Goal: Transaction & Acquisition: Purchase product/service

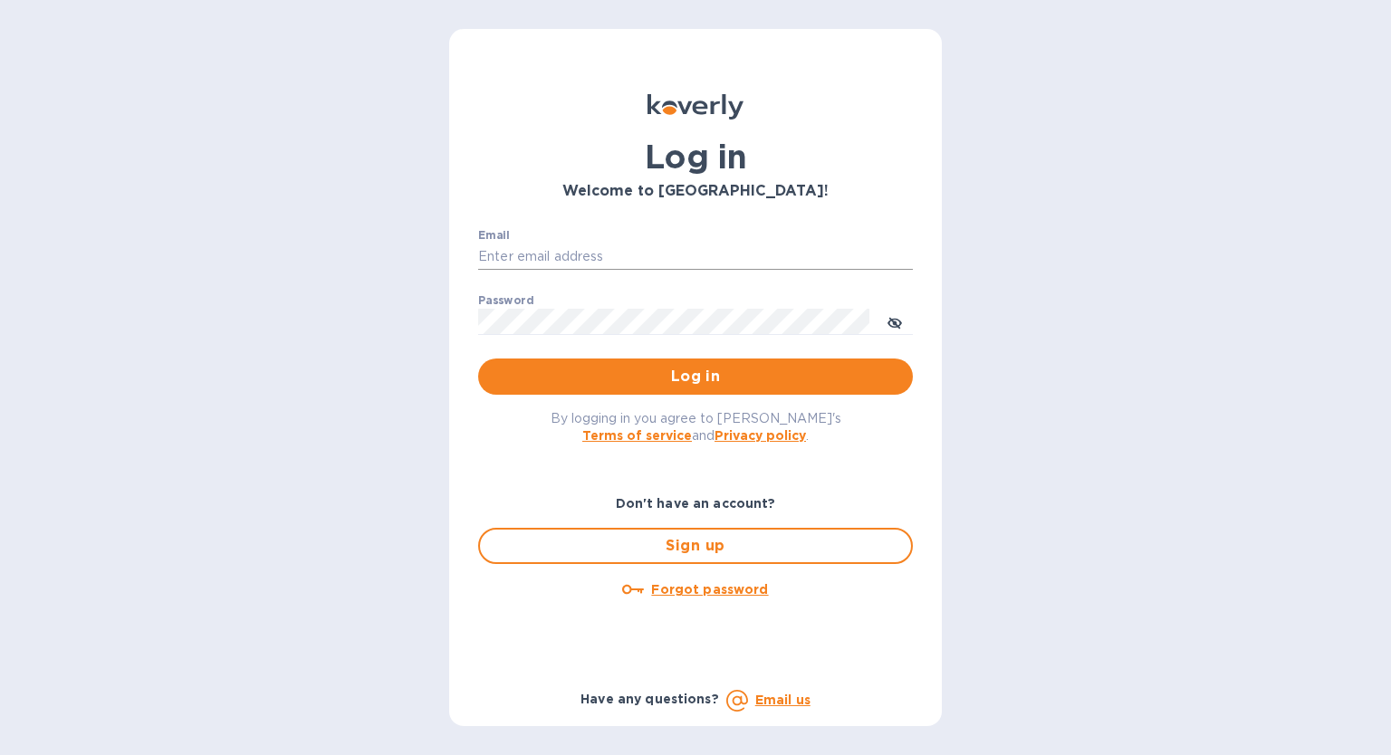
click at [552, 257] on input "Email" at bounding box center [695, 257] width 435 height 27
type input "trish@cortexbeauty.com"
click at [478, 359] on button "Log in" at bounding box center [695, 377] width 435 height 36
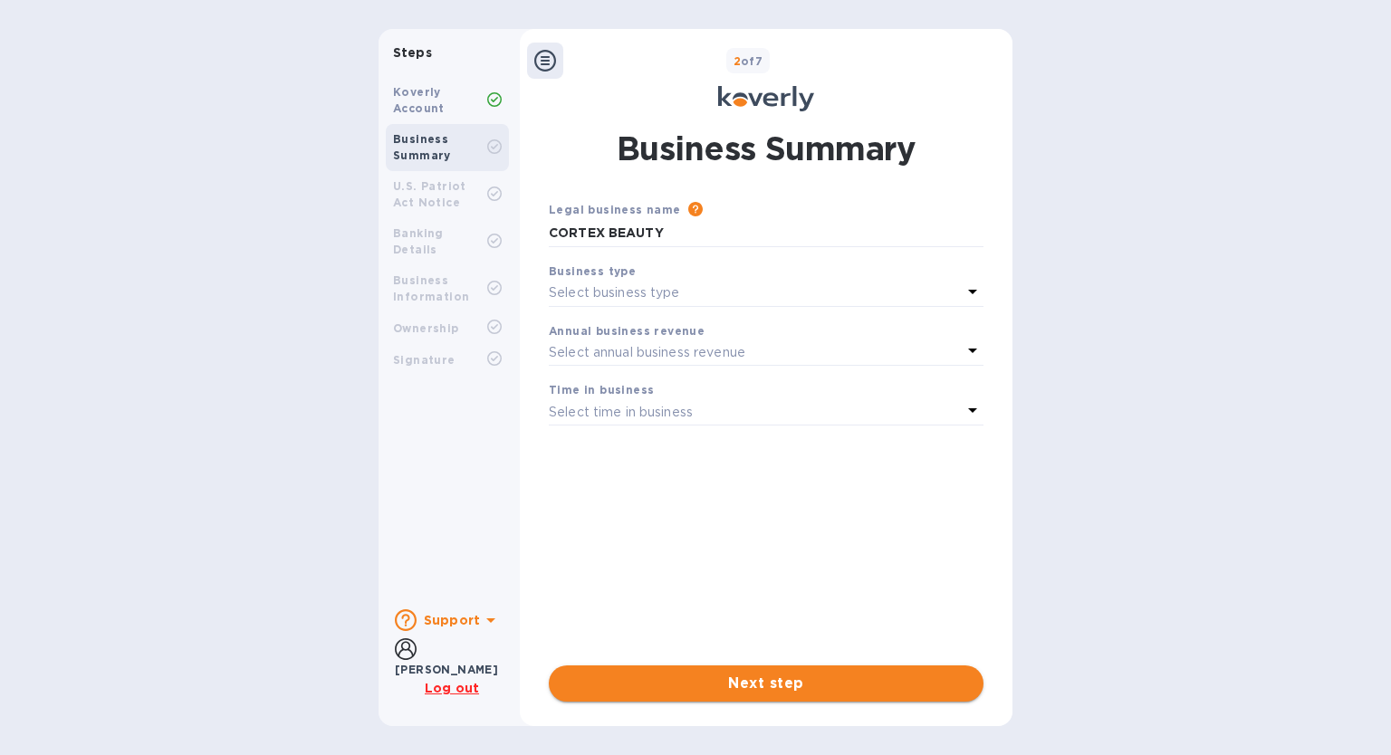
click at [761, 667] on button "Next step" at bounding box center [766, 684] width 435 height 36
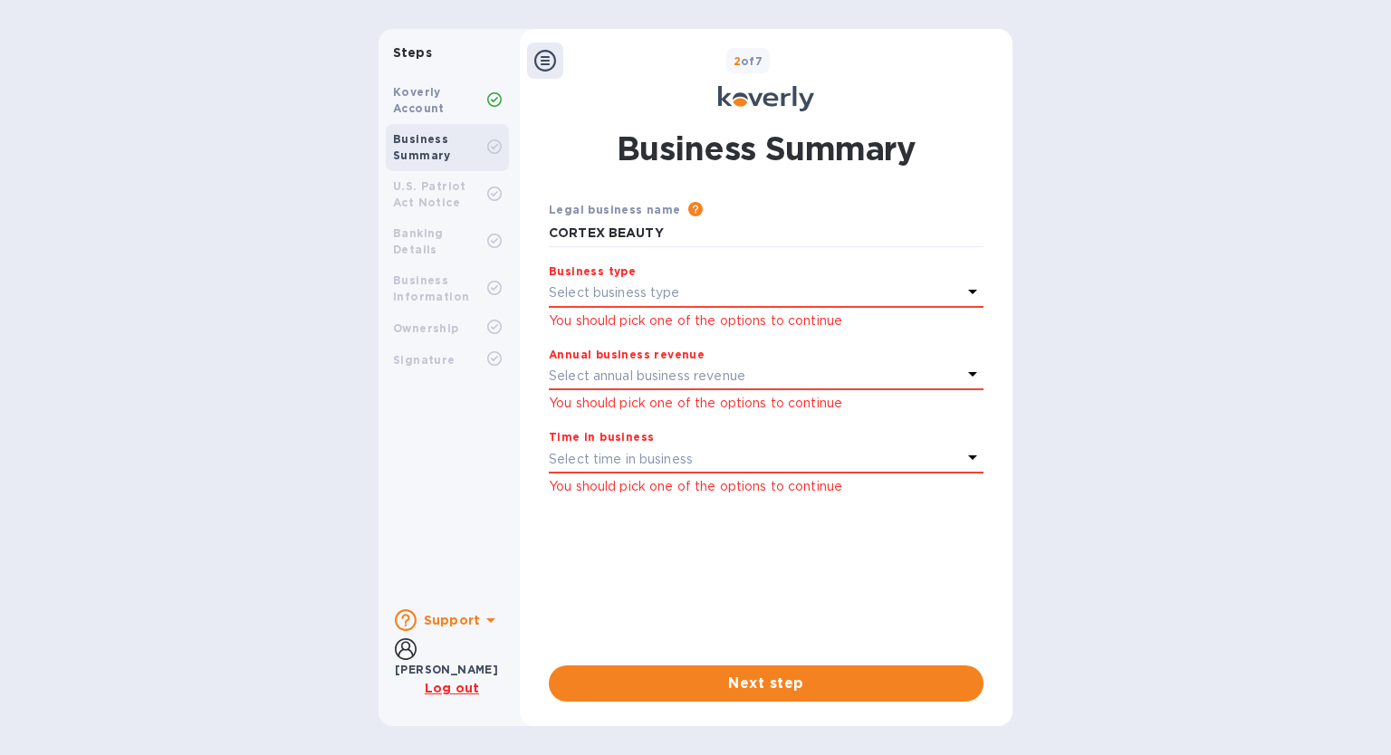
click at [596, 299] on p "Select business type" at bounding box center [614, 292] width 131 height 19
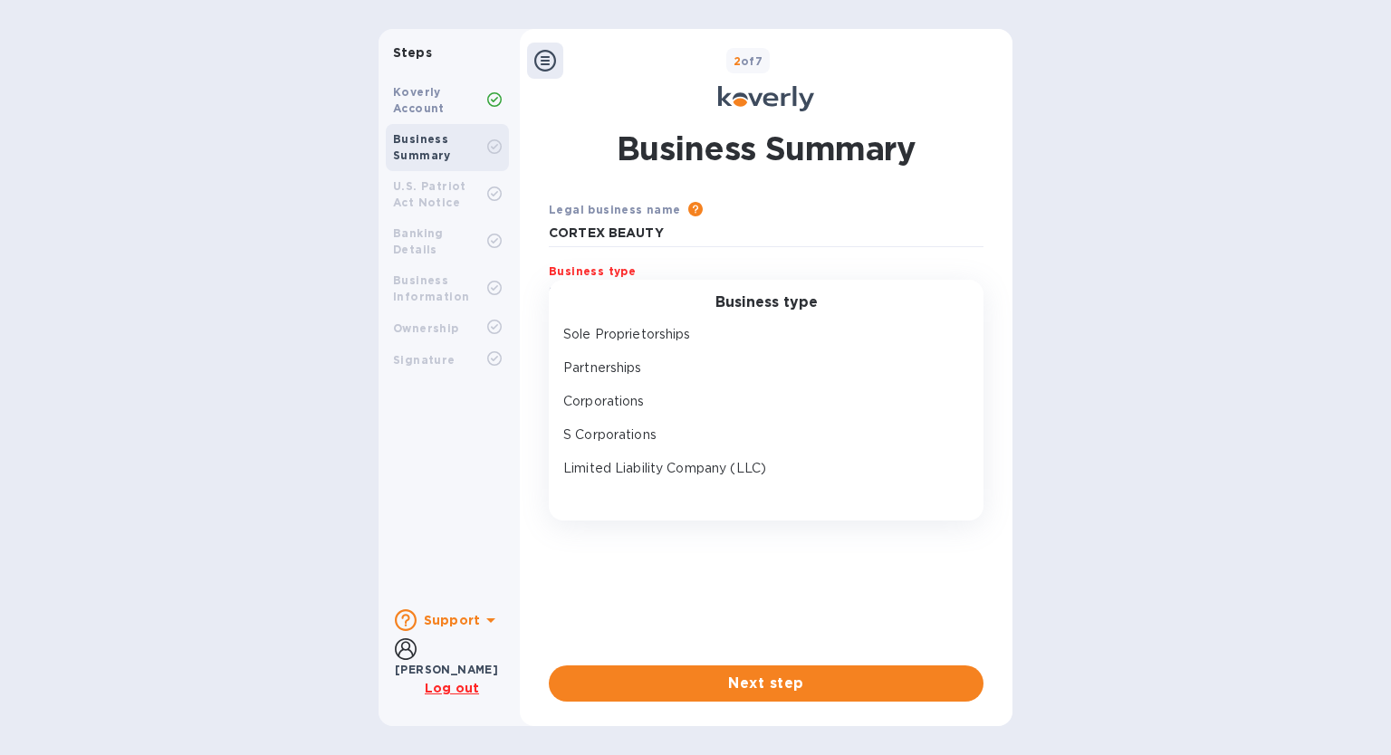
click at [498, 485] on div "Koverly Account Business Summary U.S. Patriot Act Notice Banking Details Busine…" at bounding box center [448, 332] width 138 height 525
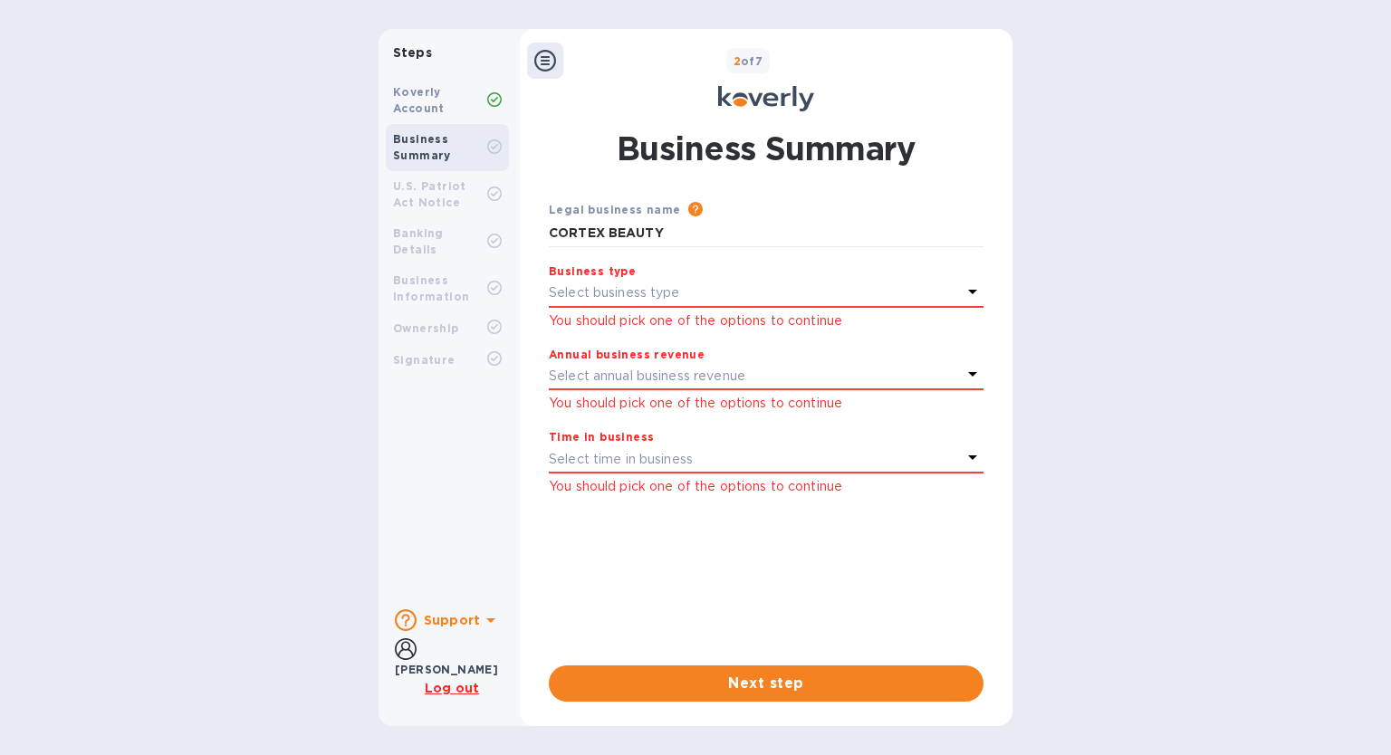
click at [671, 291] on p "Select business type" at bounding box center [614, 292] width 131 height 19
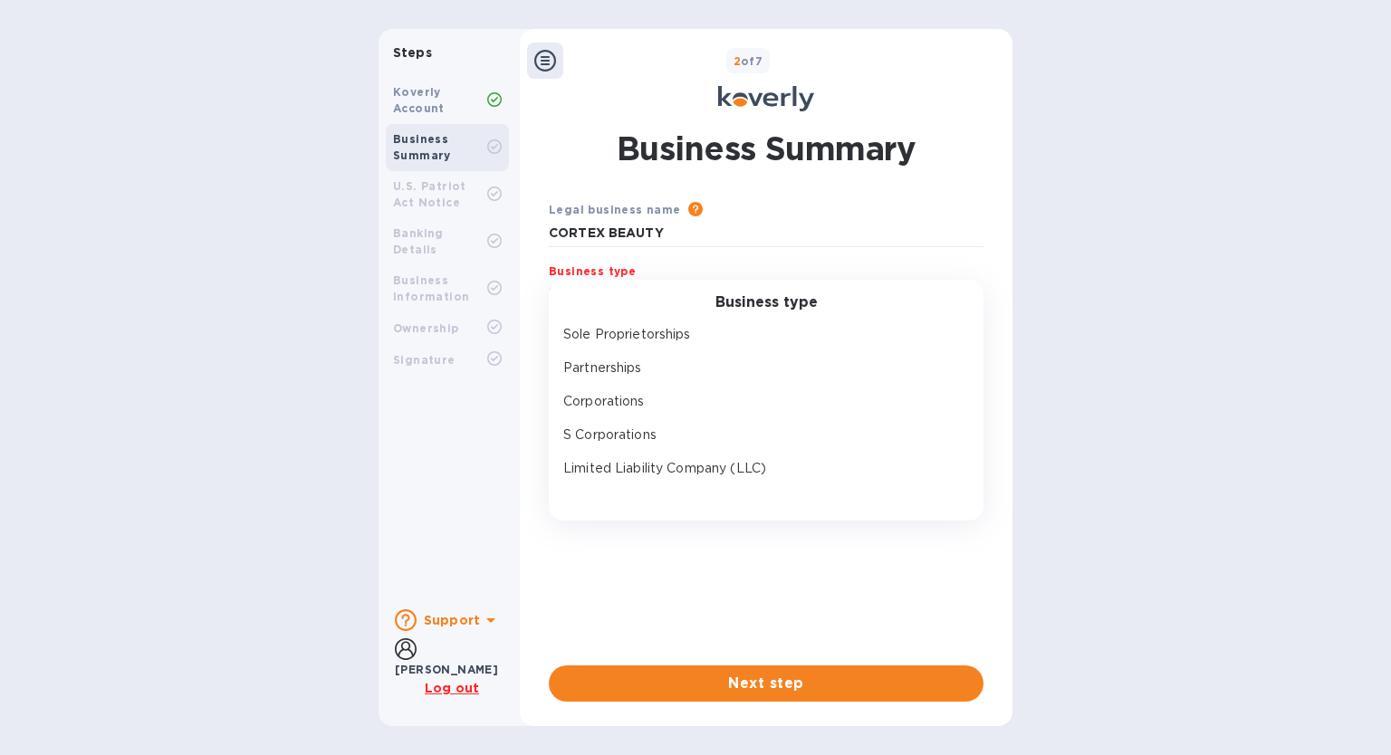
click at [496, 389] on div "Koverly Account Business Summary U.S. Patriot Act Notice Banking Details Busine…" at bounding box center [448, 332] width 138 height 525
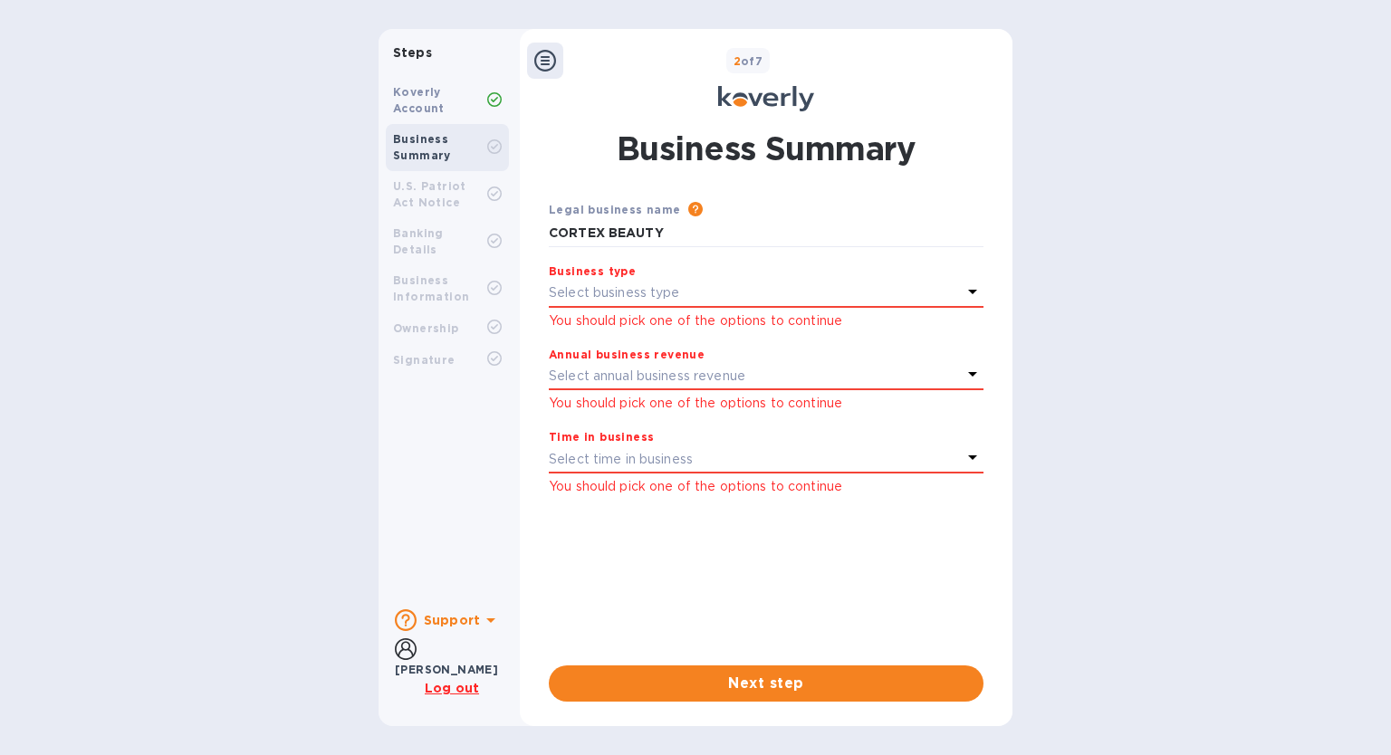
click at [971, 290] on icon at bounding box center [972, 292] width 9 height 5
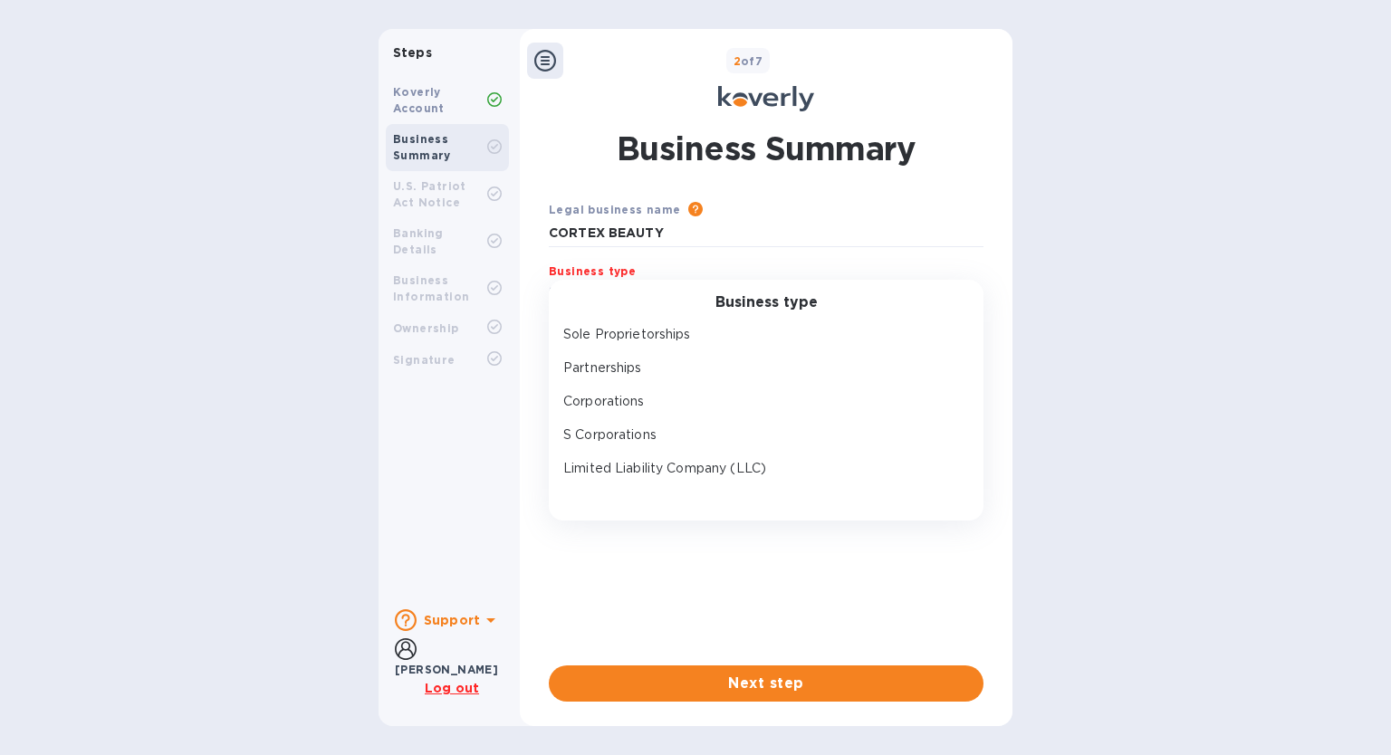
click at [804, 536] on div "Legal business name Please provide the legal name that appears on your SS-4 for…" at bounding box center [766, 418] width 435 height 437
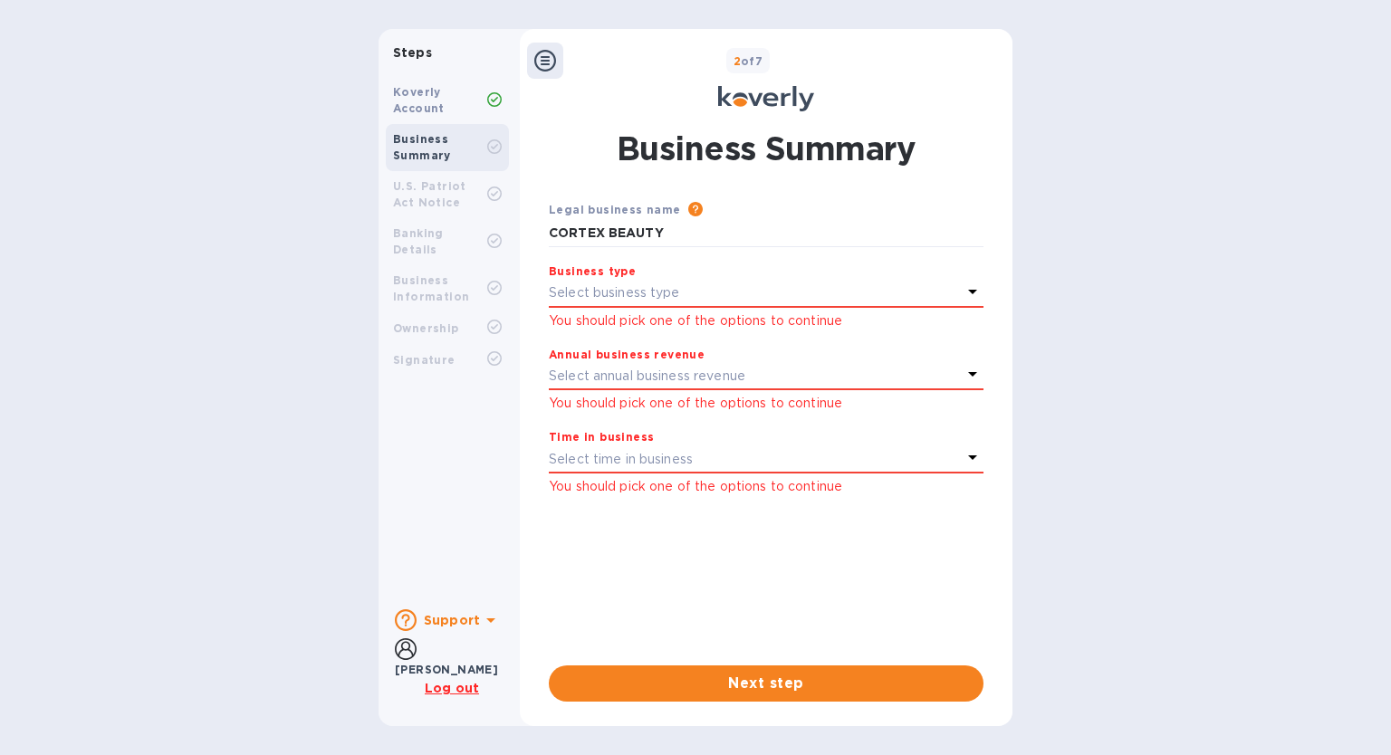
click at [434, 91] on b "Koverly Account" at bounding box center [419, 100] width 52 height 30
click at [419, 193] on div "U.S. Patriot Act Notice" at bounding box center [440, 194] width 94 height 33
click at [415, 353] on b "Signature" at bounding box center [424, 360] width 62 height 14
click at [431, 689] on u "Log out" at bounding box center [452, 688] width 54 height 14
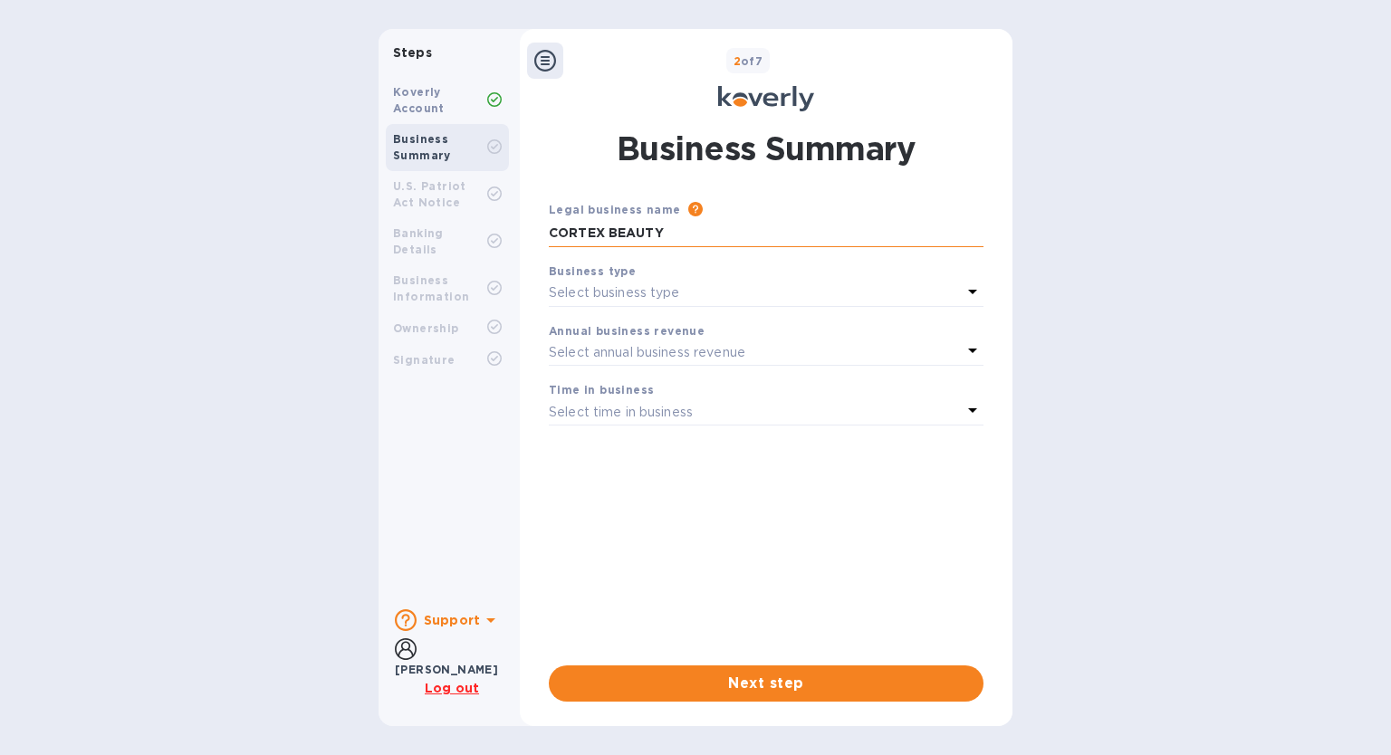
click at [660, 229] on input "CORTEX BEAUTY" at bounding box center [766, 233] width 435 height 27
drag, startPoint x: 699, startPoint y: 235, endPoint x: 558, endPoint y: 237, distance: 141.3
click at [558, 237] on input "CORTEX BEAUTY" at bounding box center [766, 233] width 435 height 27
type input "CORTEX USA, INC."
click at [756, 701] on div "Business Summary Legal business name Please provide the legal name that appears…" at bounding box center [766, 414] width 475 height 598
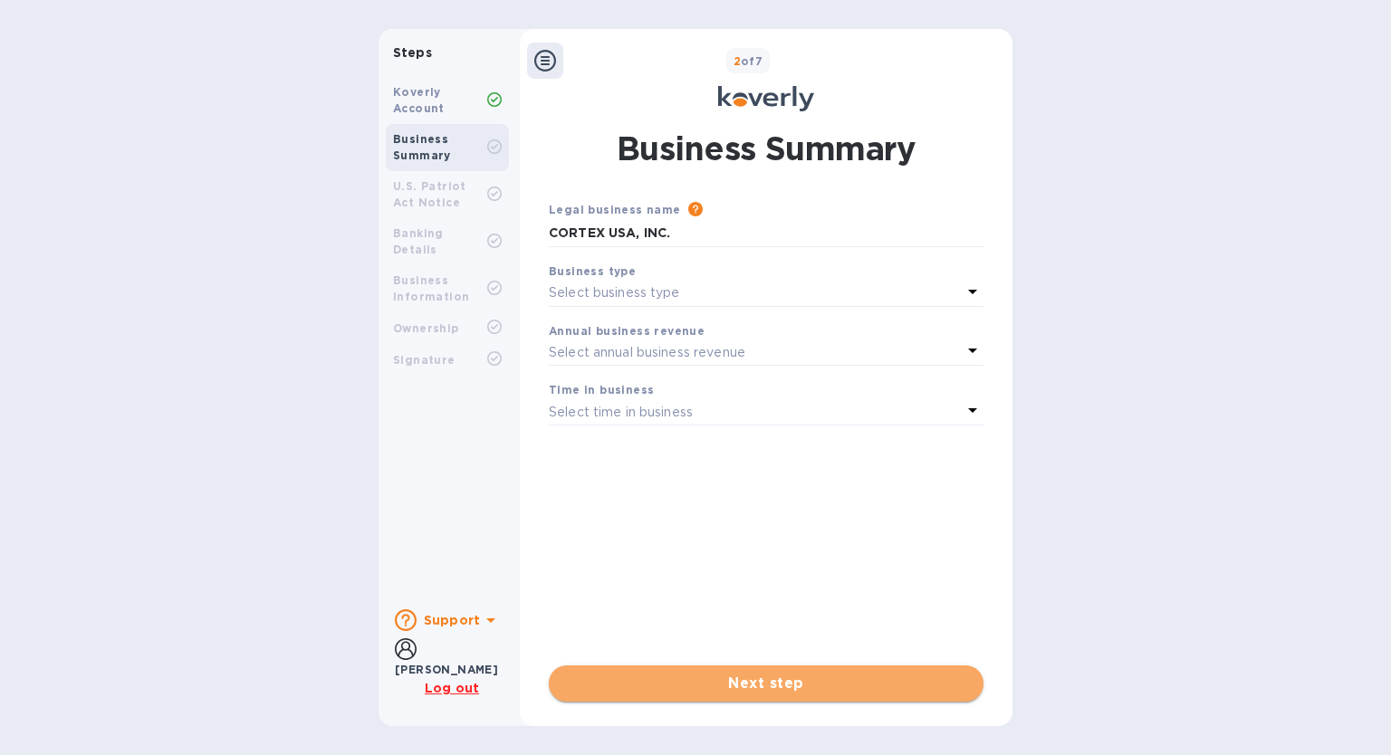
click at [758, 685] on span "Next step" at bounding box center [766, 684] width 406 height 22
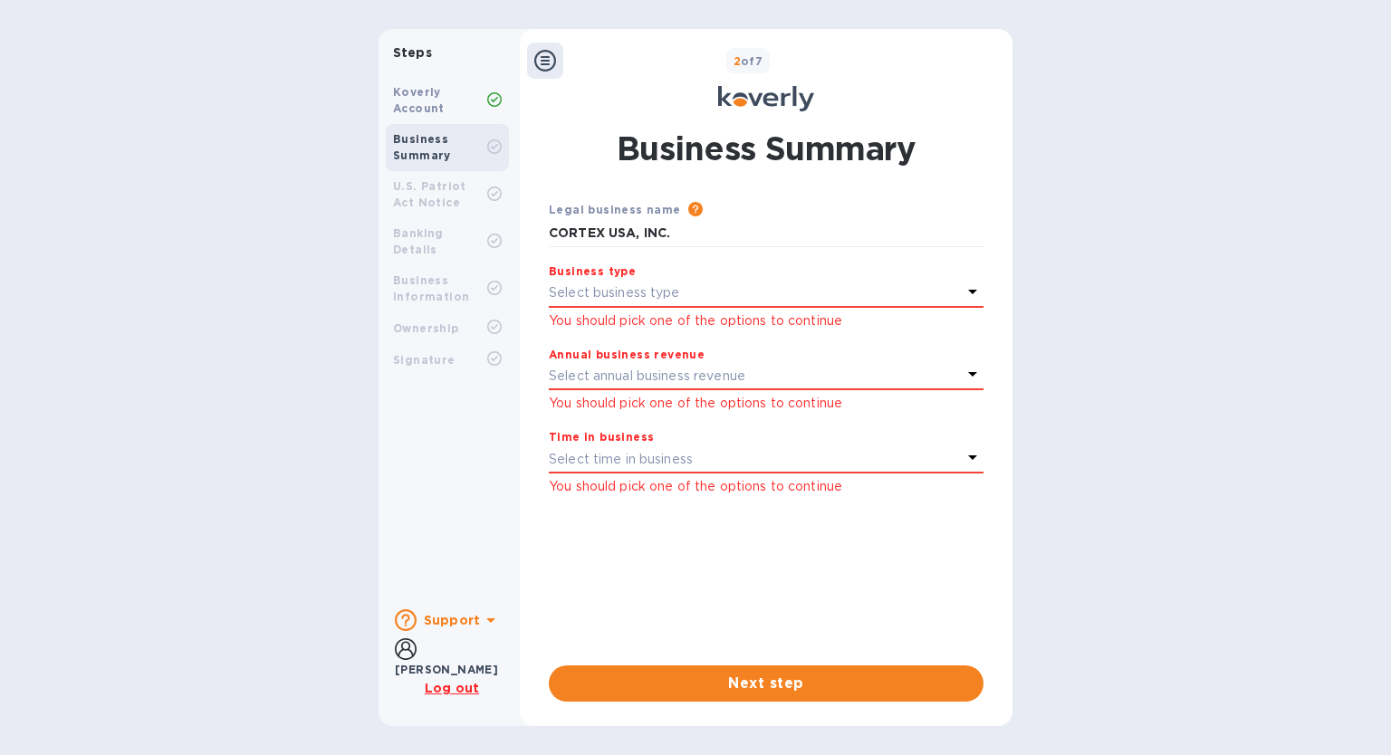
click at [557, 53] on div at bounding box center [545, 61] width 36 height 36
click at [553, 55] on icon at bounding box center [545, 61] width 22 height 22
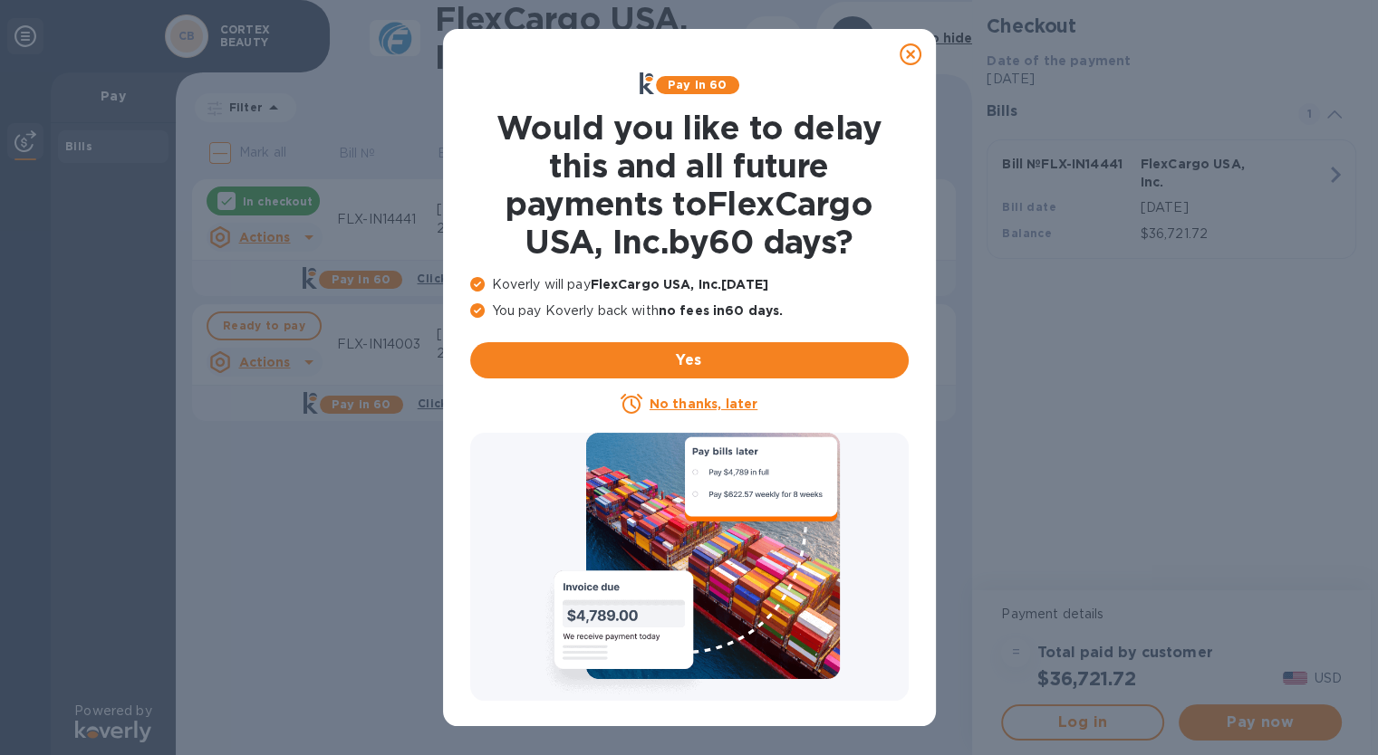
click at [899, 55] on icon at bounding box center [910, 54] width 22 height 22
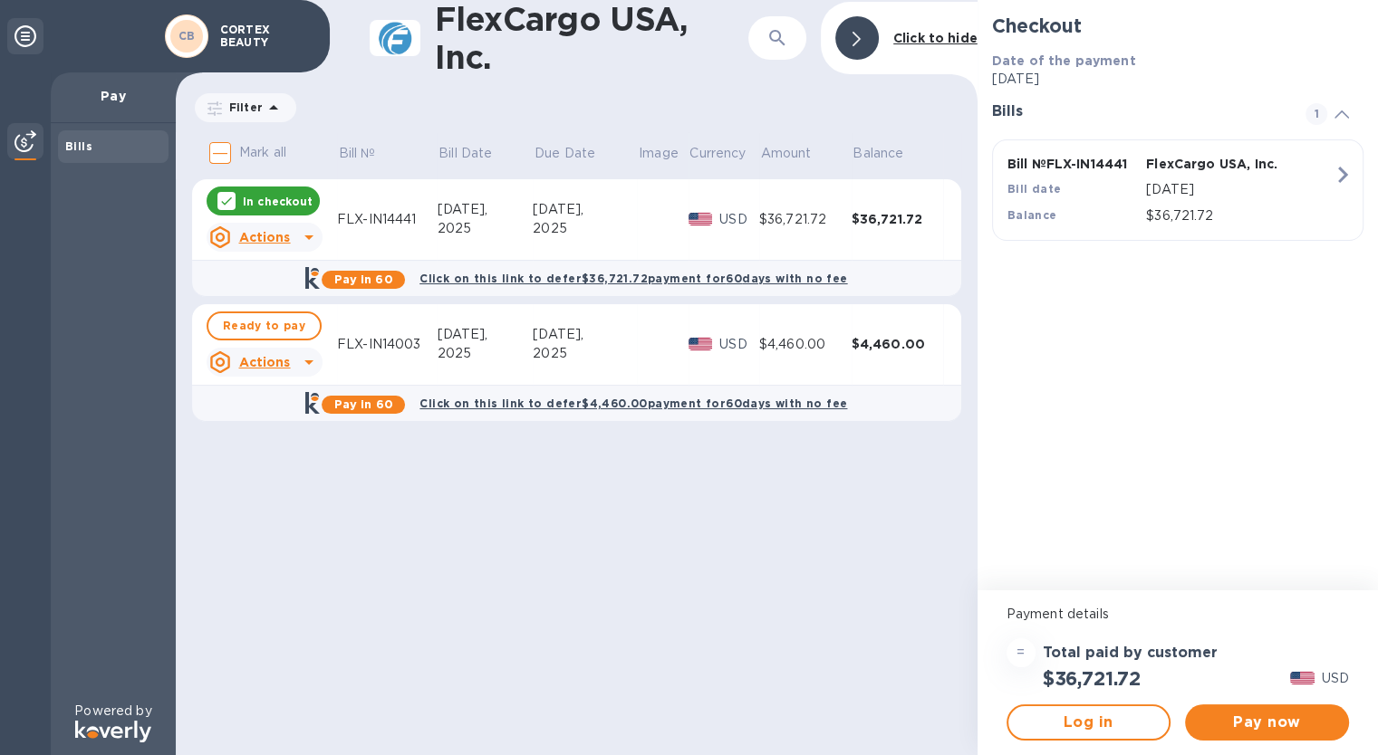
click at [439, 660] on div "FlexCargo USA, Inc. ​ Click to hide Filter Amount Mark all Bill № Bill Date Due…" at bounding box center [577, 377] width 802 height 755
click at [275, 332] on span "Ready to pay" at bounding box center [264, 326] width 82 height 22
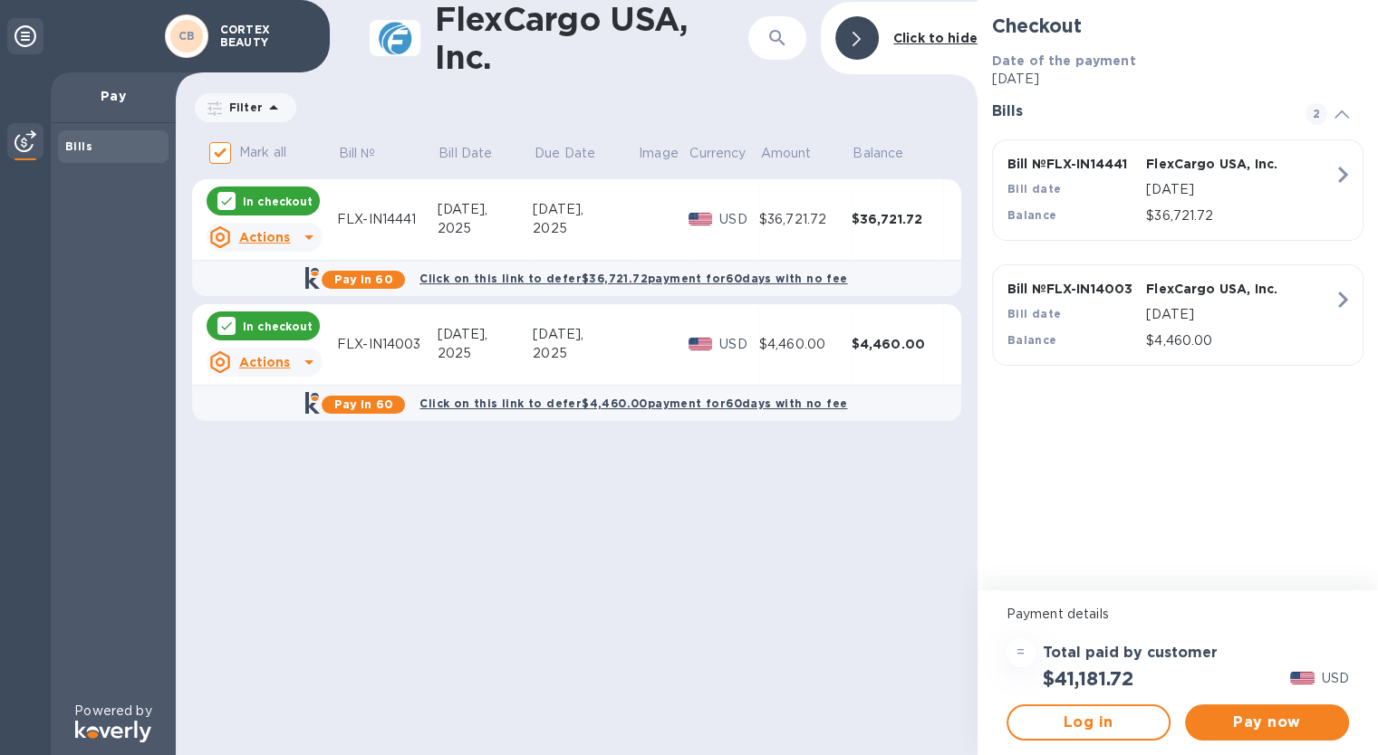
click at [224, 201] on icon at bounding box center [226, 201] width 14 height 14
checkbox input "false"
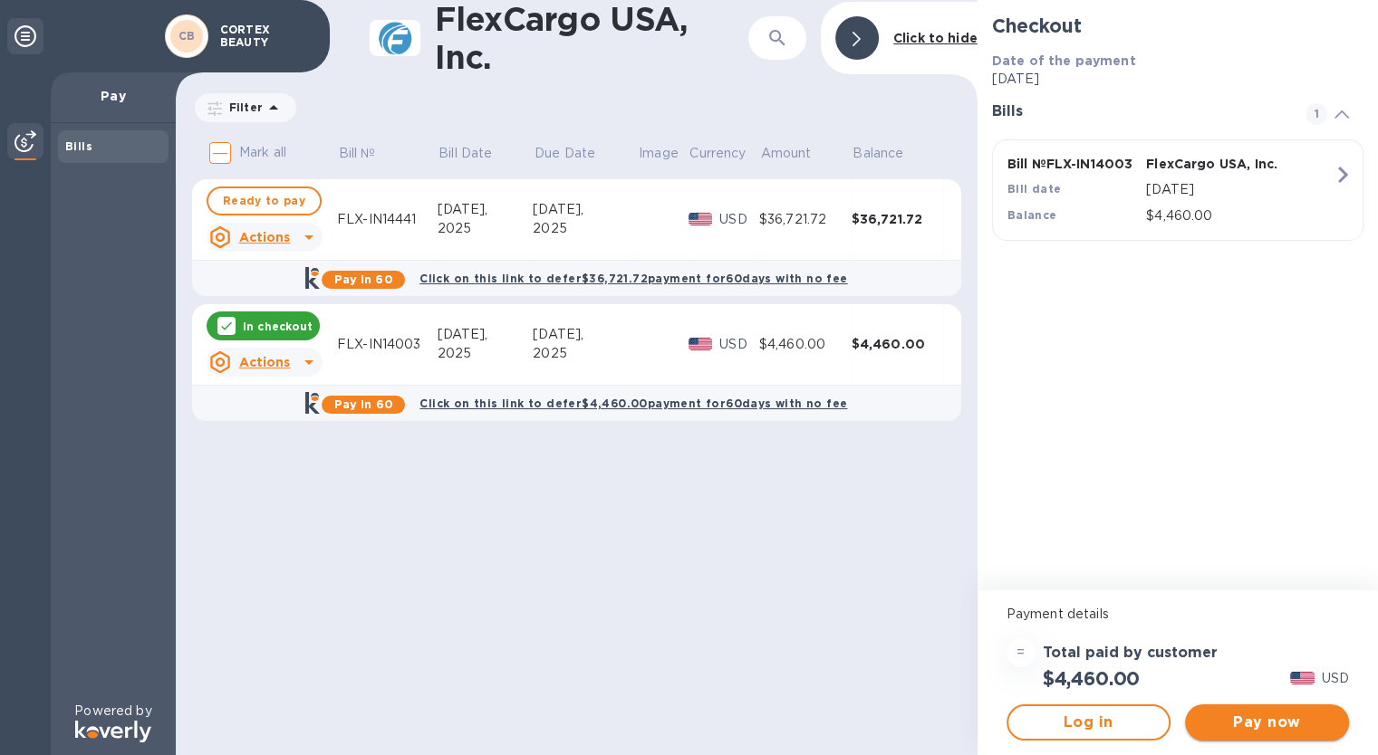
click at [1259, 726] on span "Pay now" at bounding box center [1266, 723] width 135 height 22
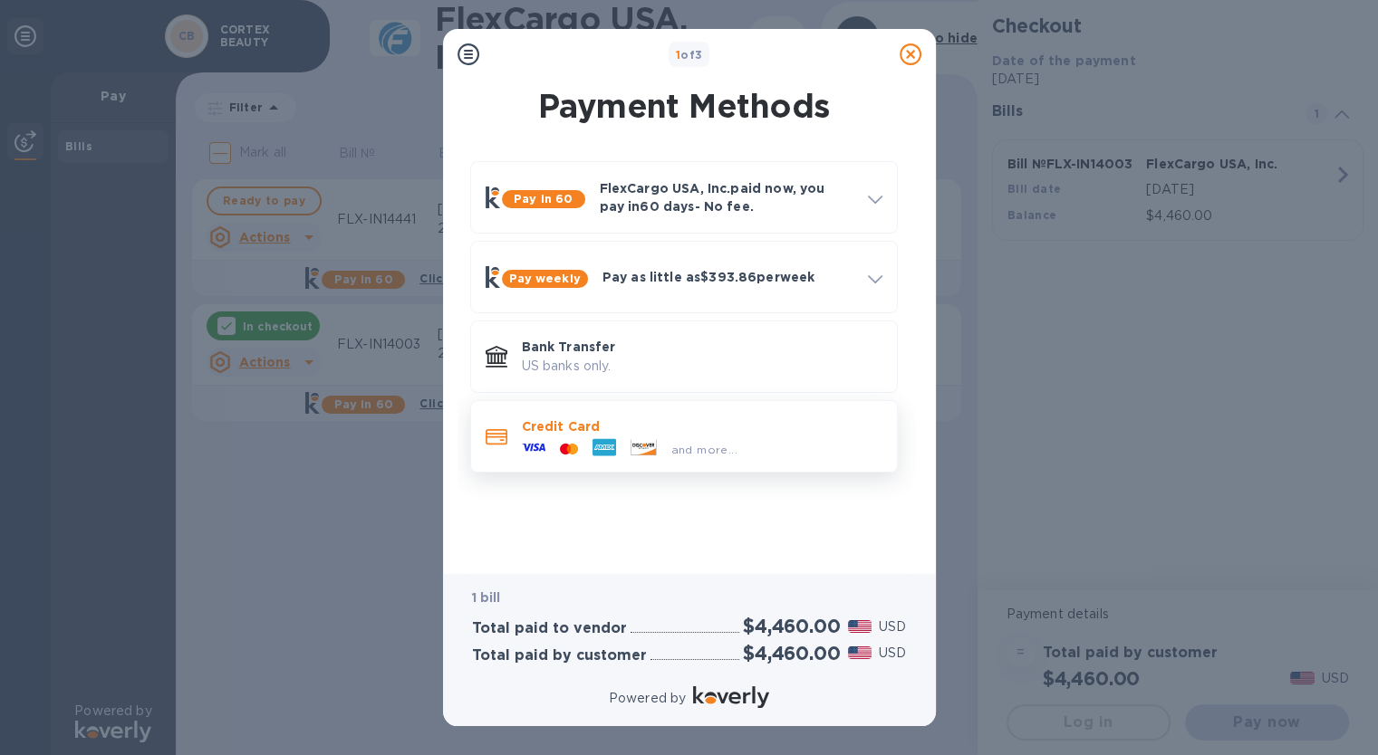
click at [563, 448] on icon at bounding box center [564, 448] width 9 height 11
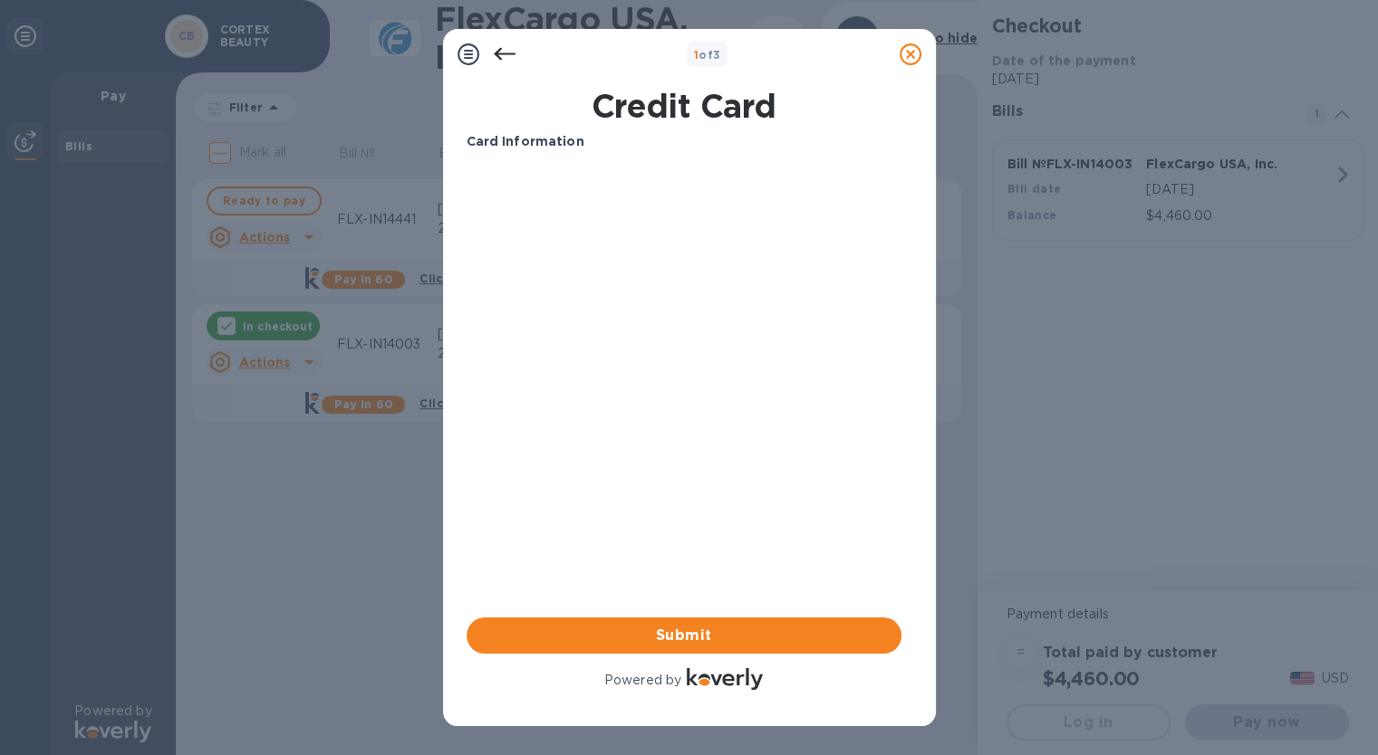
click at [509, 55] on icon at bounding box center [505, 54] width 22 height 22
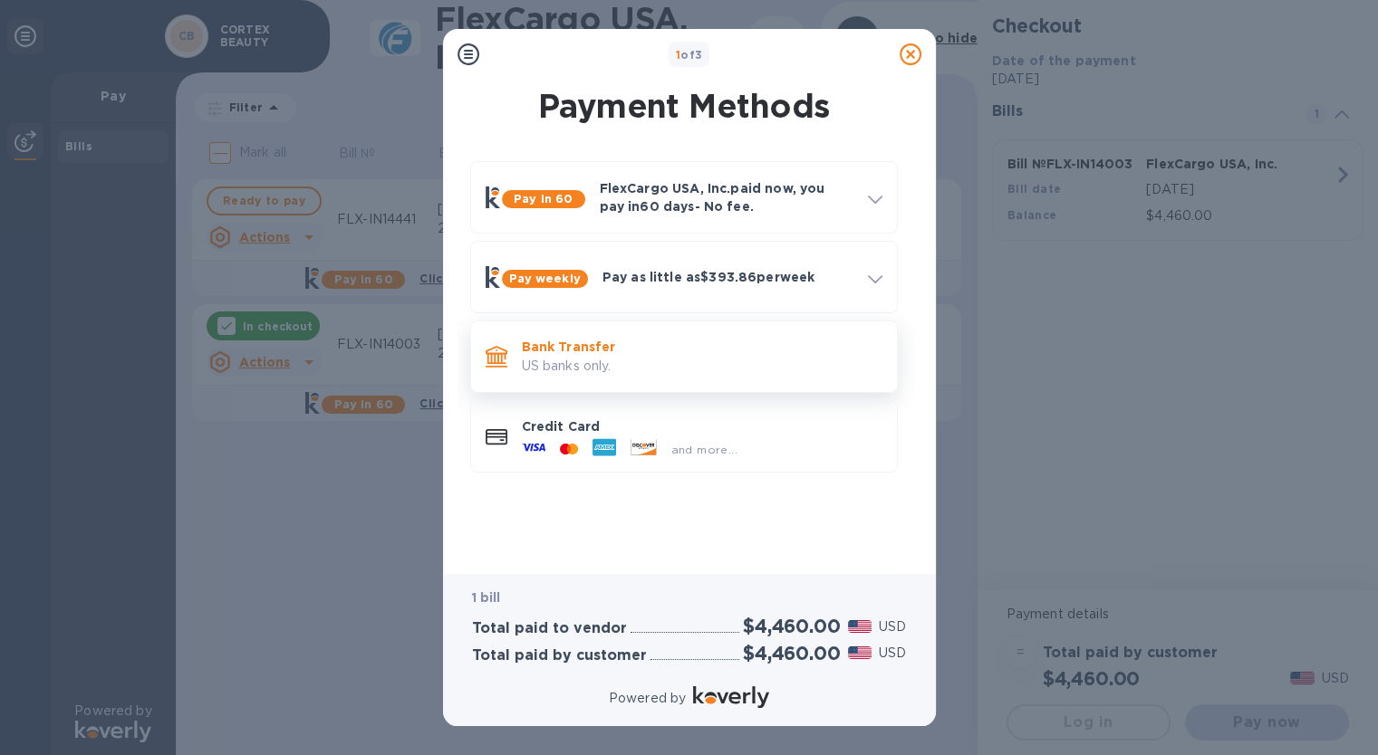
click at [536, 349] on p "Bank Transfer" at bounding box center [702, 347] width 360 height 18
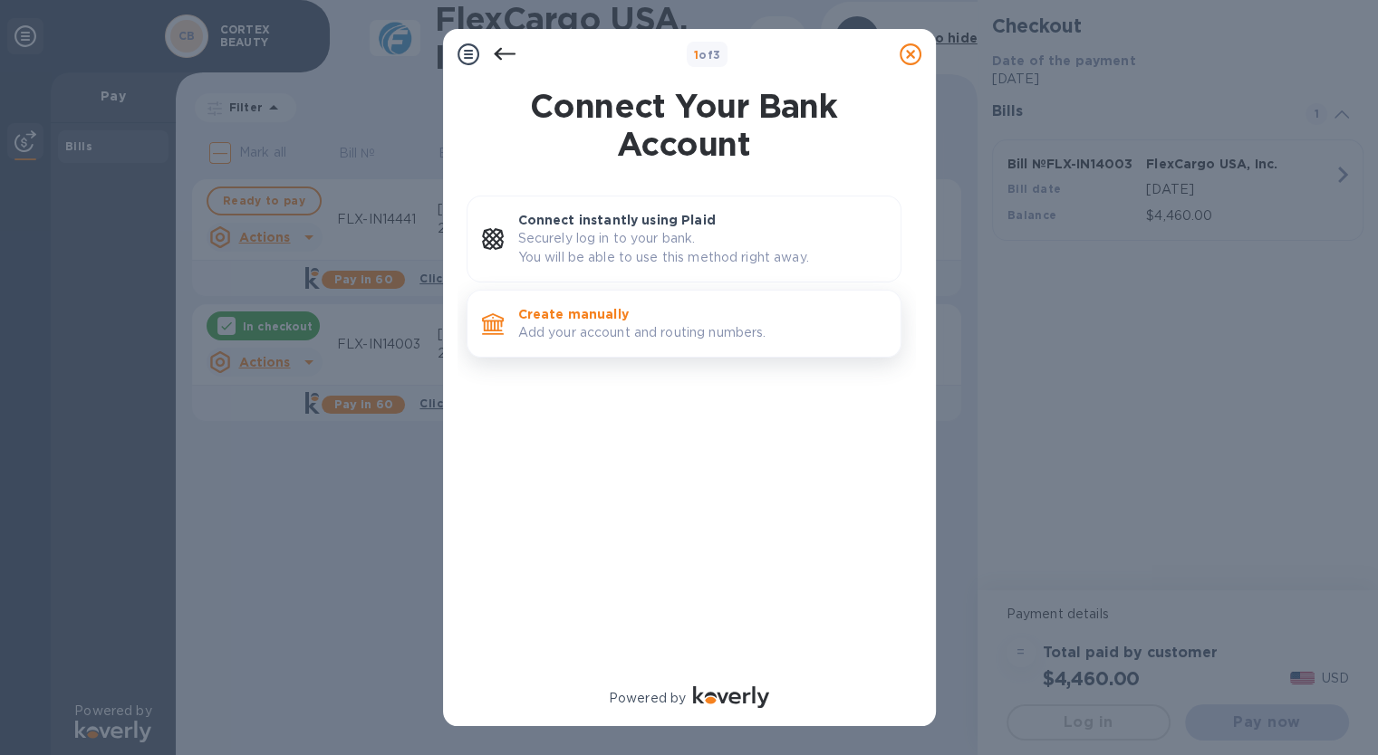
click at [598, 315] on p "Create manually" at bounding box center [702, 314] width 368 height 18
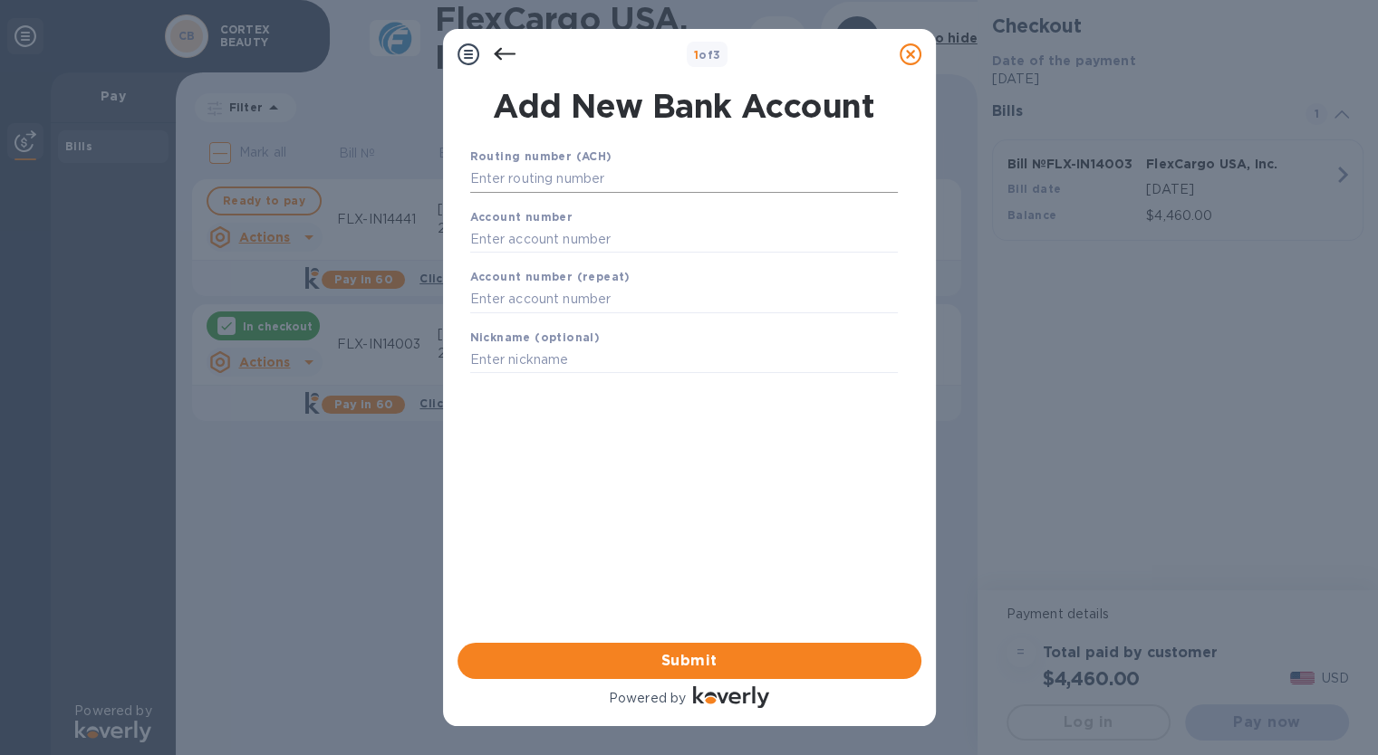
click at [533, 176] on input "text" at bounding box center [683, 179] width 427 height 27
paste input "061092387"
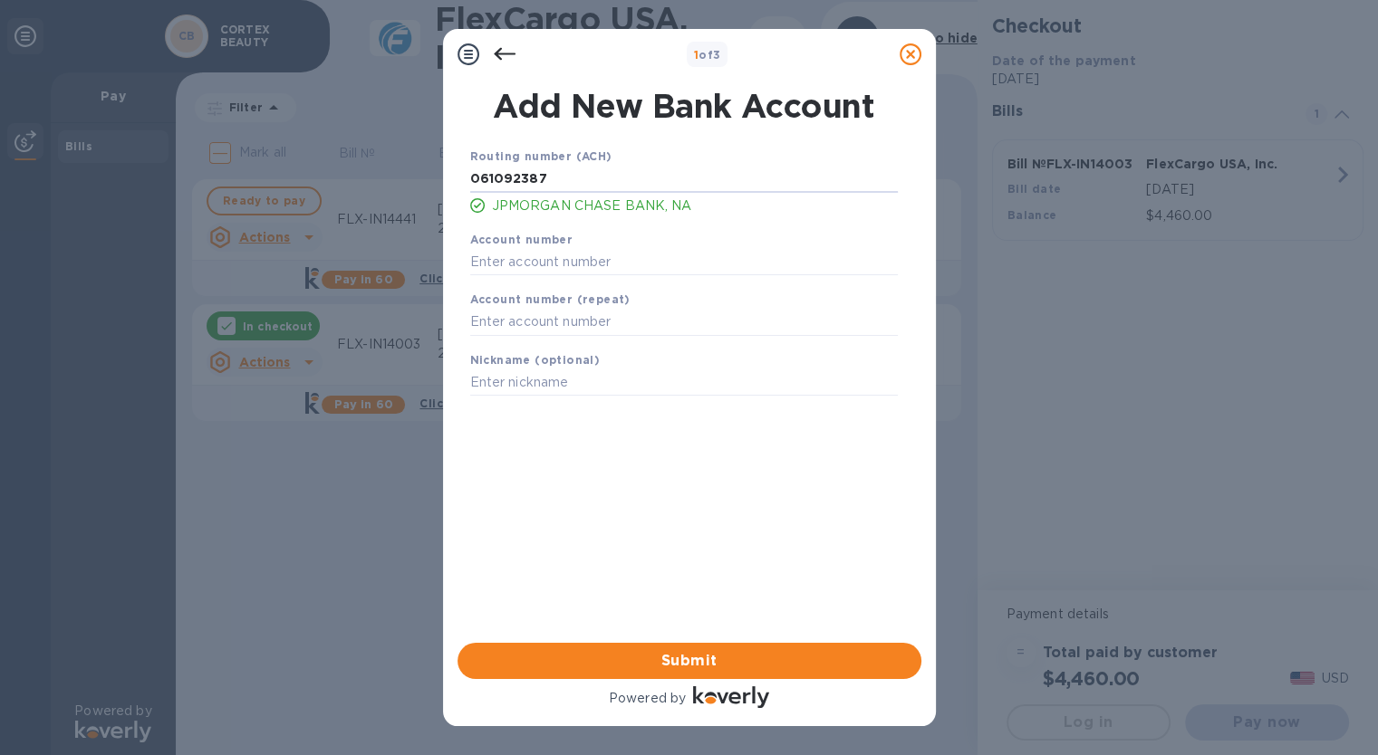
type input "061092387"
click at [551, 66] on div "1 of 3" at bounding box center [708, 55] width 370 height 26
click at [533, 274] on input "text" at bounding box center [683, 261] width 427 height 27
paste input "960582229"
type input "960582229"
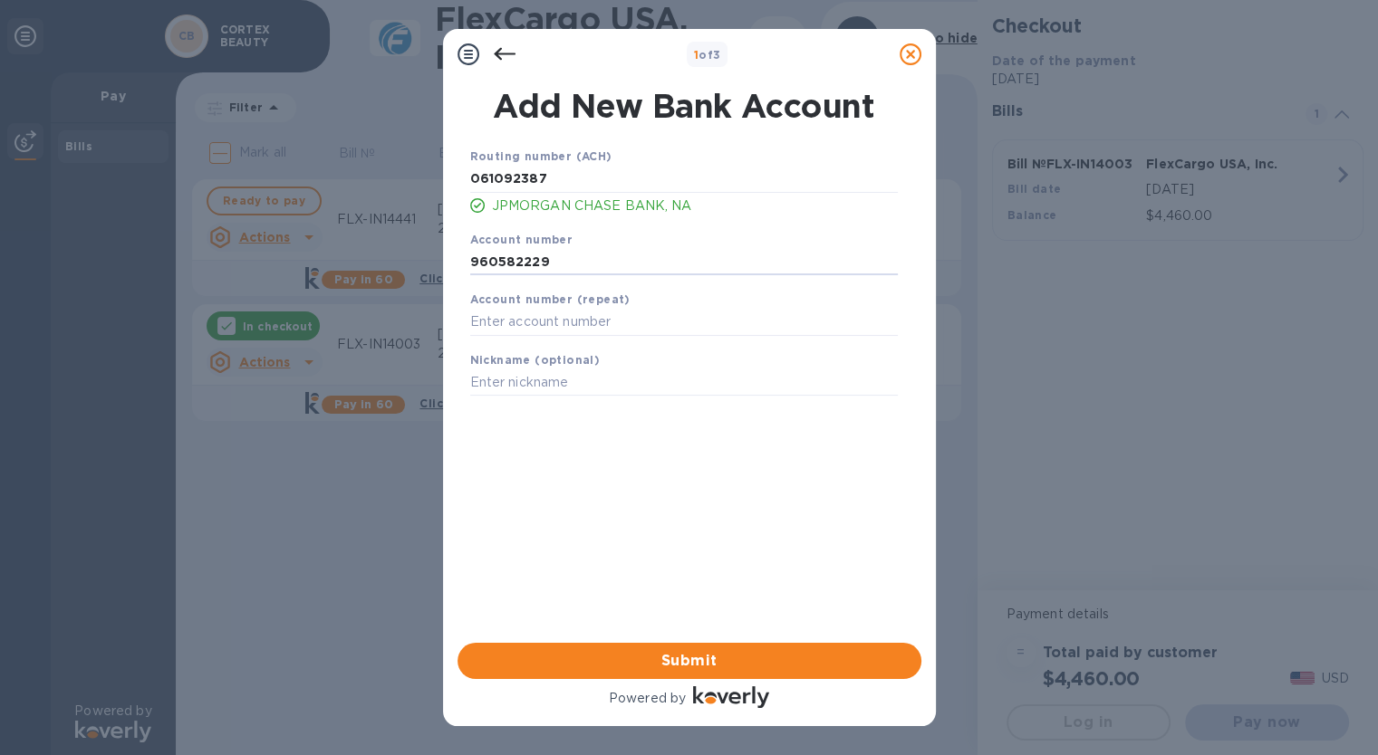
click at [579, 300] on b "Account number (repeat)" at bounding box center [550, 300] width 160 height 14
click at [571, 323] on input "text" at bounding box center [683, 322] width 427 height 27
paste input "960582229"
type input "960582229"
click at [557, 386] on input "text" at bounding box center [683, 383] width 427 height 27
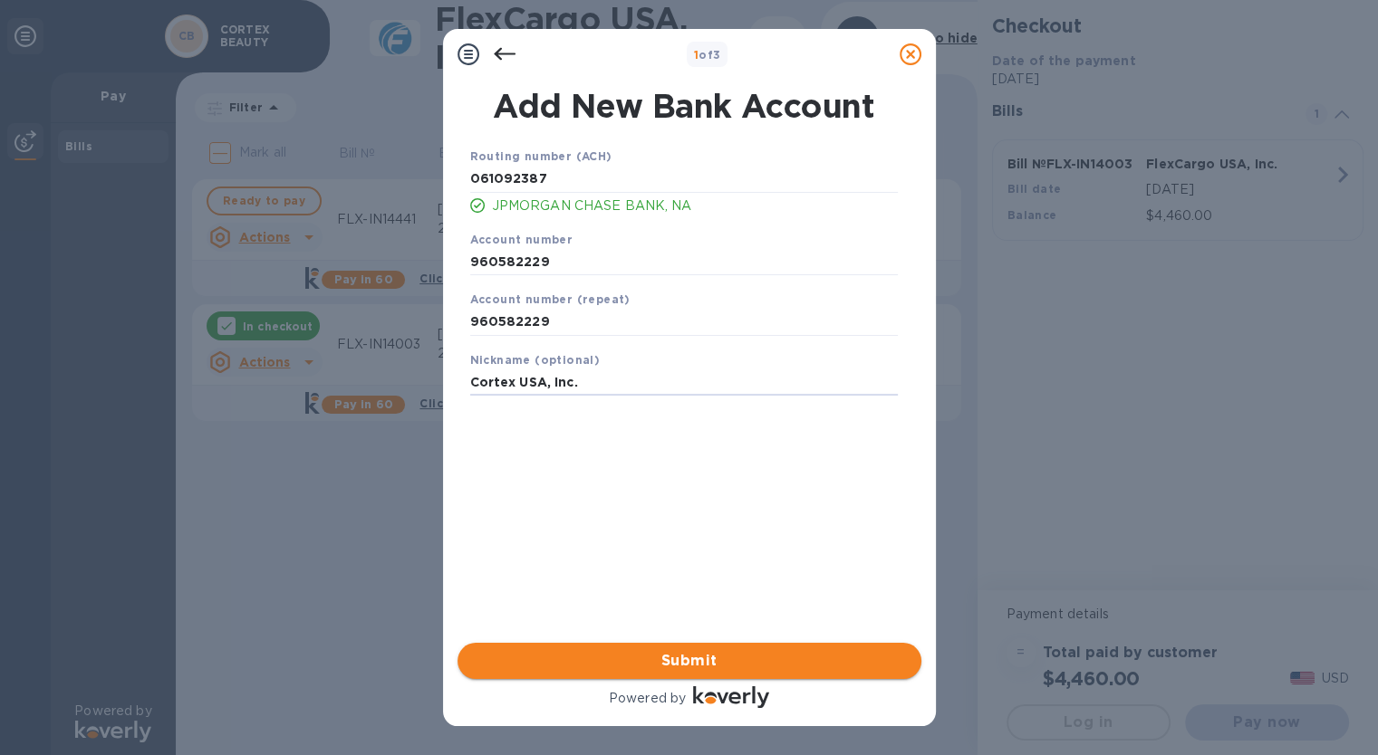
type input "Cortex USA, Inc."
click at [699, 667] on span "Submit" at bounding box center [689, 661] width 435 height 22
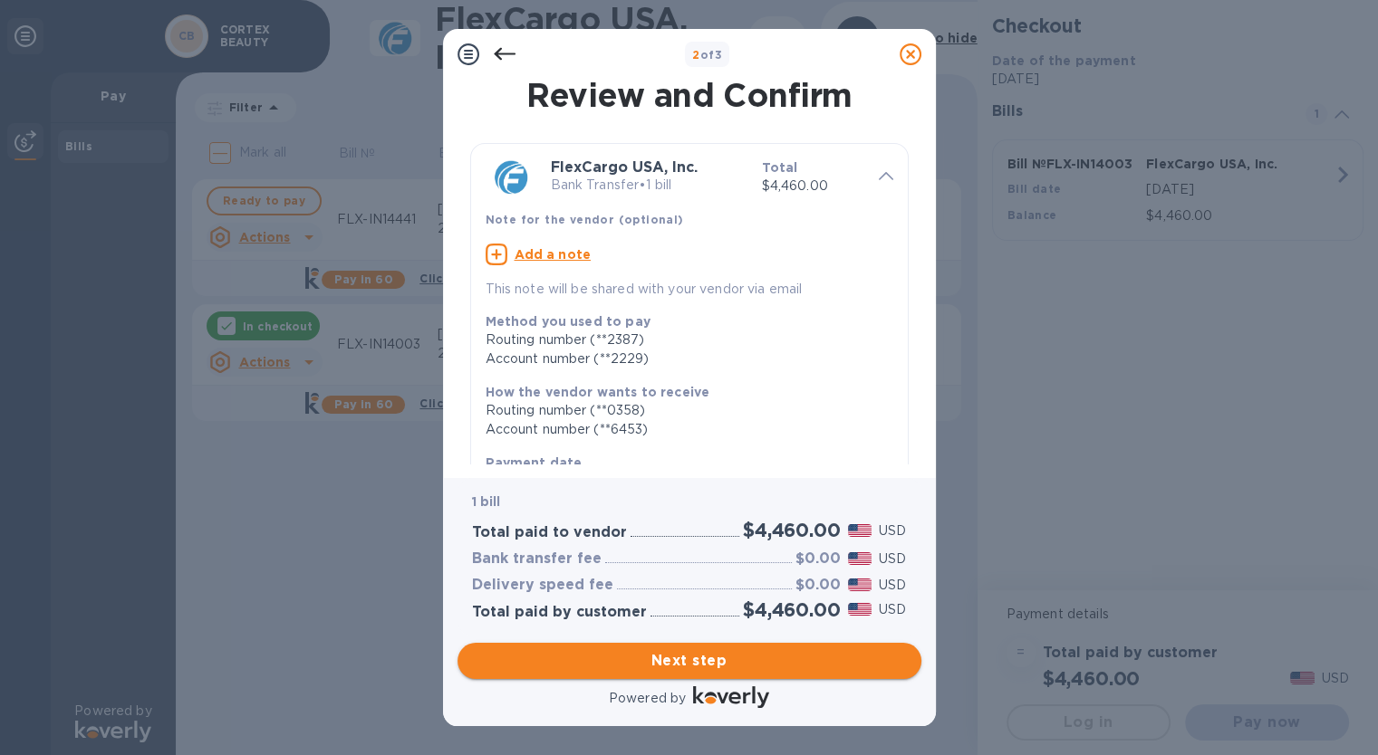
click at [677, 667] on span "Next step" at bounding box center [689, 661] width 435 height 22
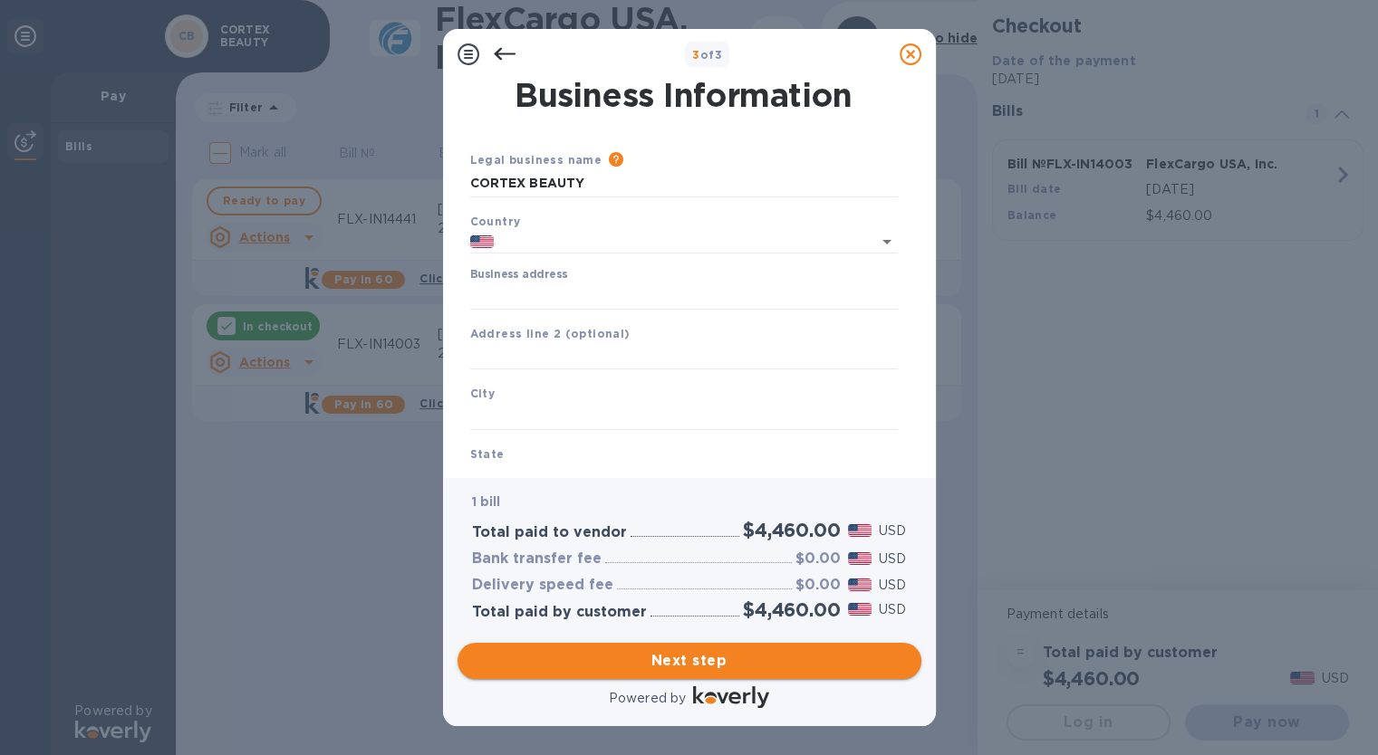
type input "United States"
drag, startPoint x: 594, startPoint y: 186, endPoint x: 400, endPoint y: 186, distance: 193.8
click at [400, 186] on div "3 of 3 Business Information Legal business name Please provide the legal name t…" at bounding box center [689, 377] width 1378 height 755
type input "Cortex USA, Inc."
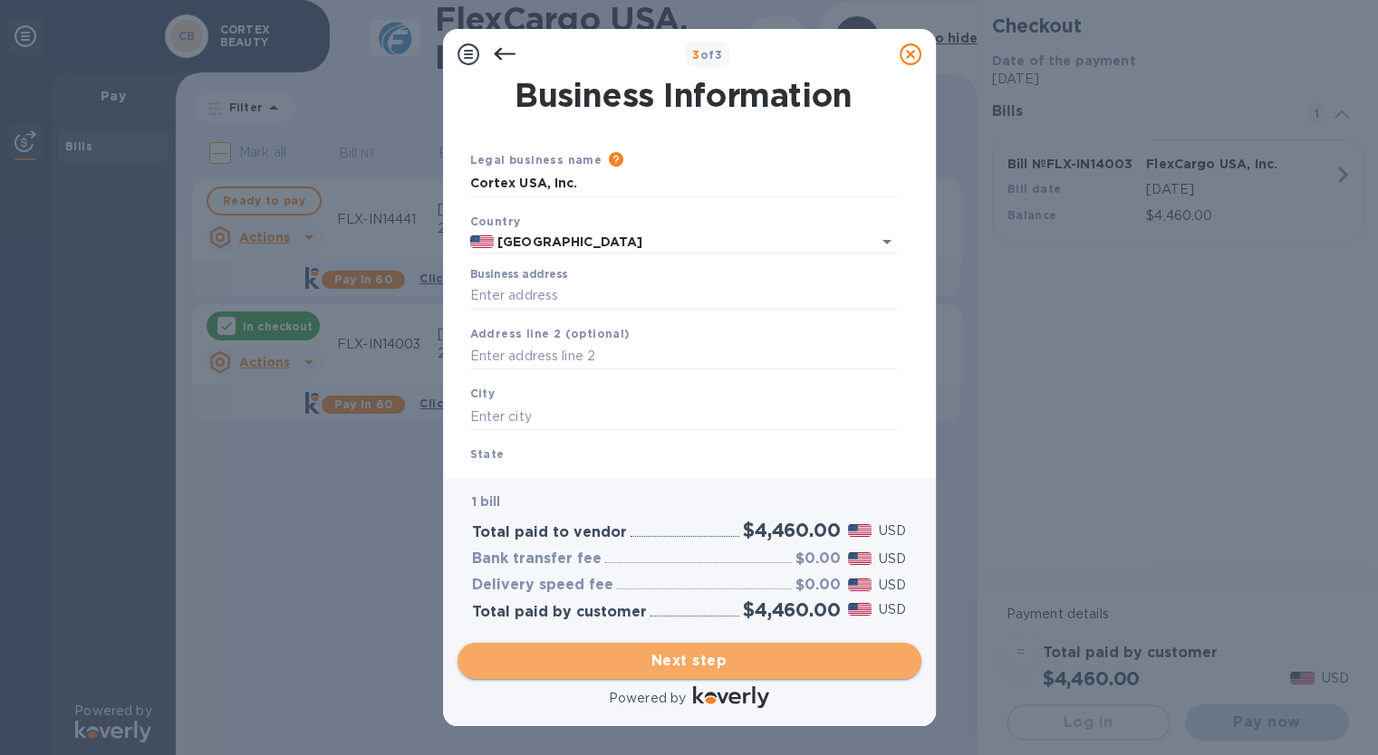
click at [664, 663] on span "Next step" at bounding box center [689, 661] width 435 height 22
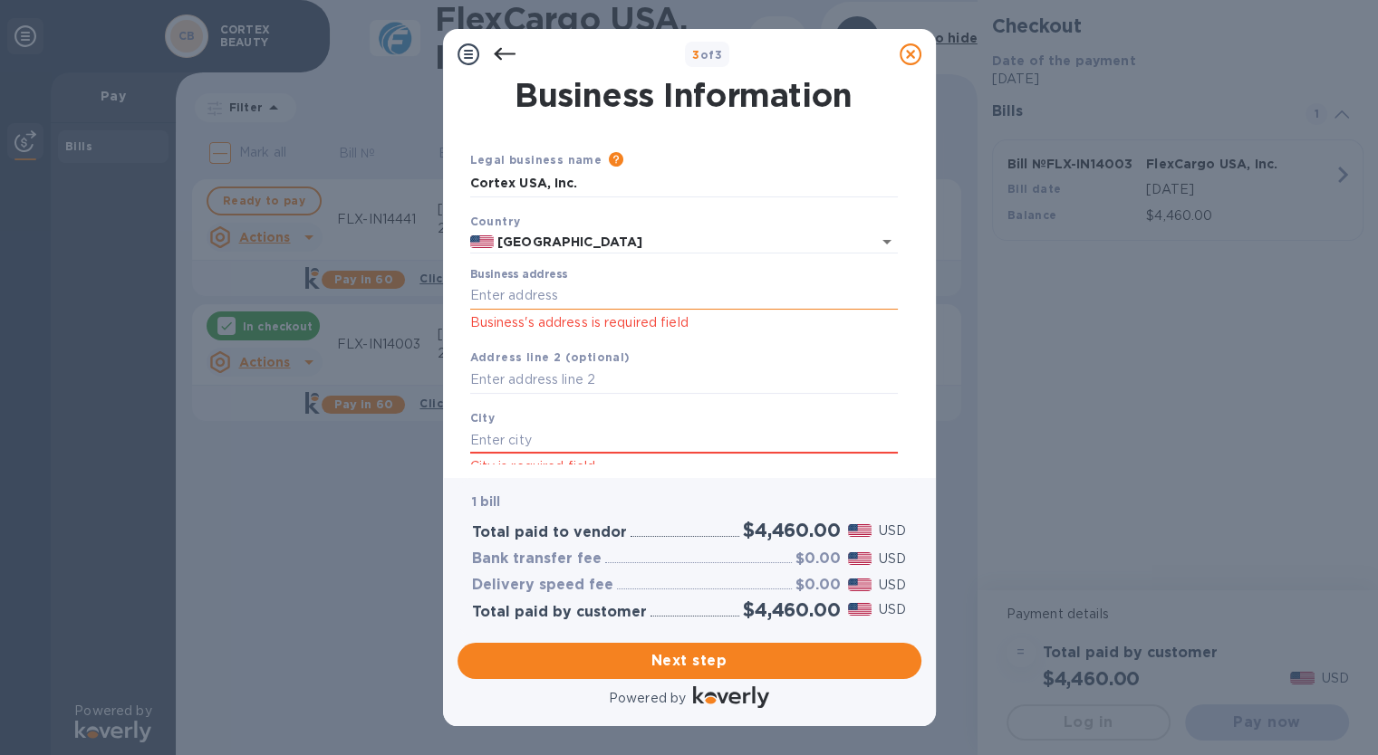
click at [507, 290] on input "Business address" at bounding box center [683, 296] width 427 height 27
type input "2575 SW 32nd Ave"
click at [535, 421] on div "City City is required field" at bounding box center [684, 443] width 442 height 84
click at [532, 434] on input "text" at bounding box center [683, 440] width 427 height 27
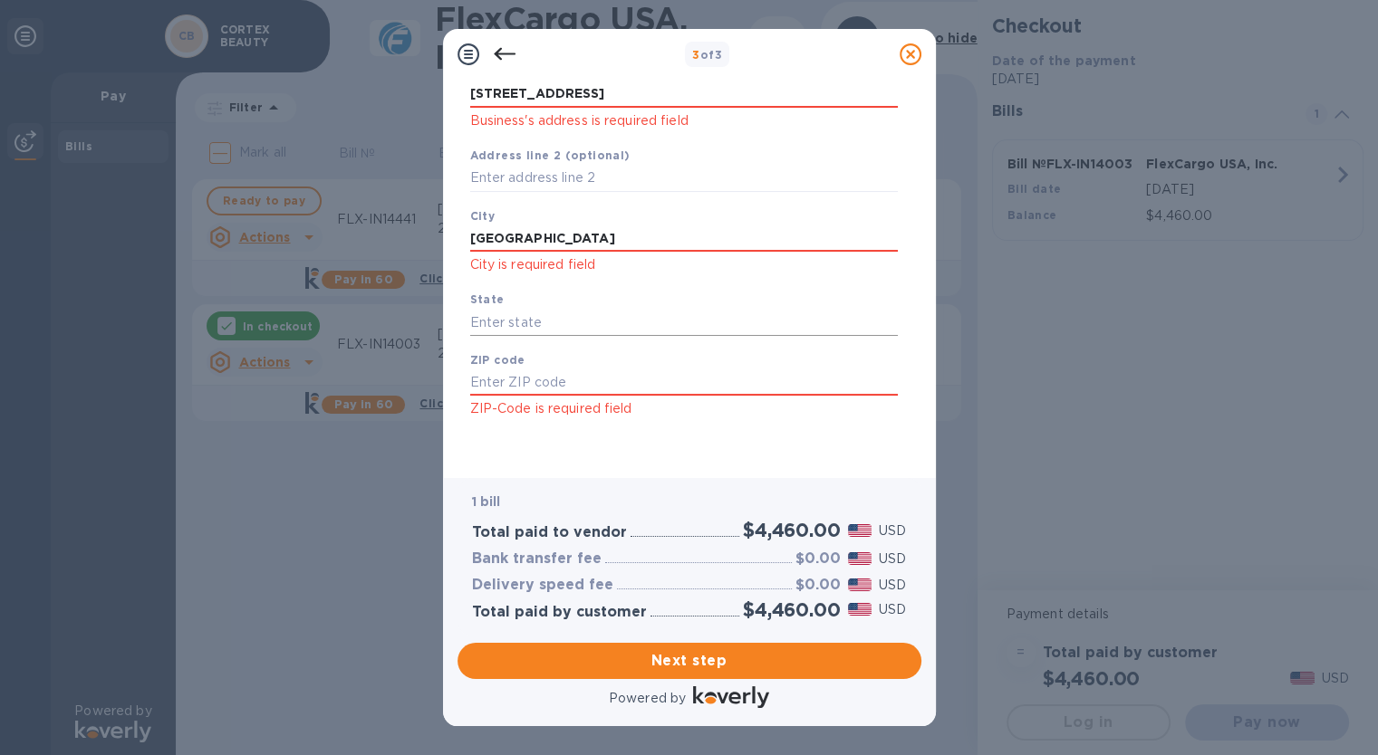
type input "Pembroke Park"
click at [537, 320] on input "text" at bounding box center [683, 322] width 427 height 27
type input "Florida"
click at [533, 385] on input "text" at bounding box center [683, 383] width 427 height 27
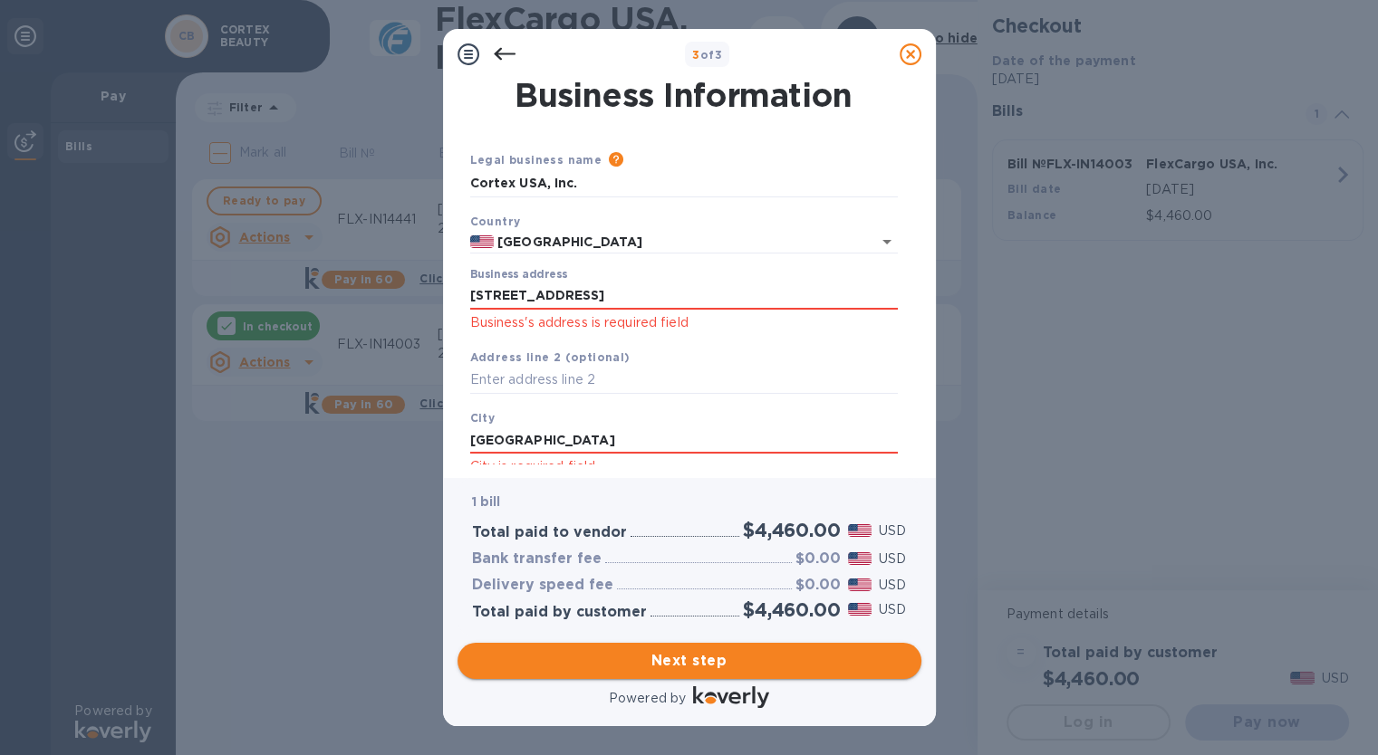
type input "33023"
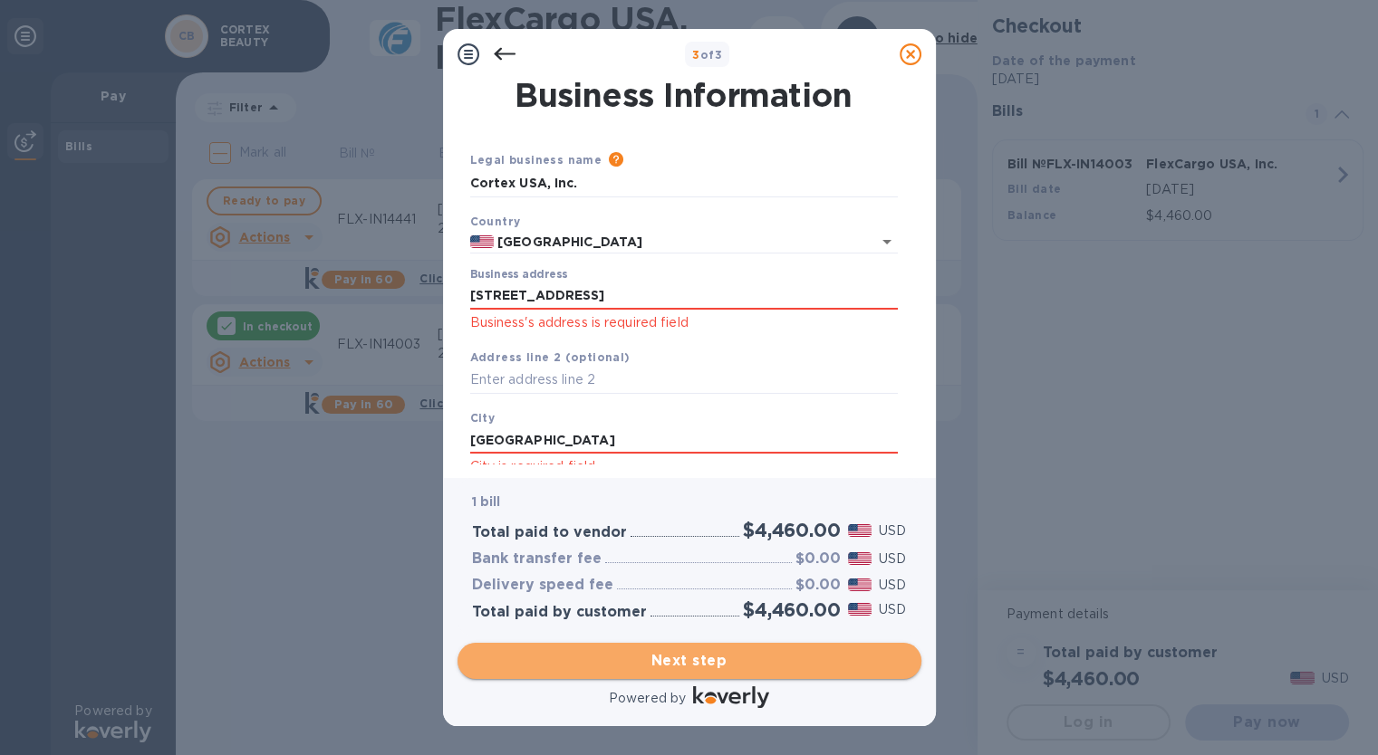
click at [645, 657] on span "Next step" at bounding box center [689, 661] width 435 height 22
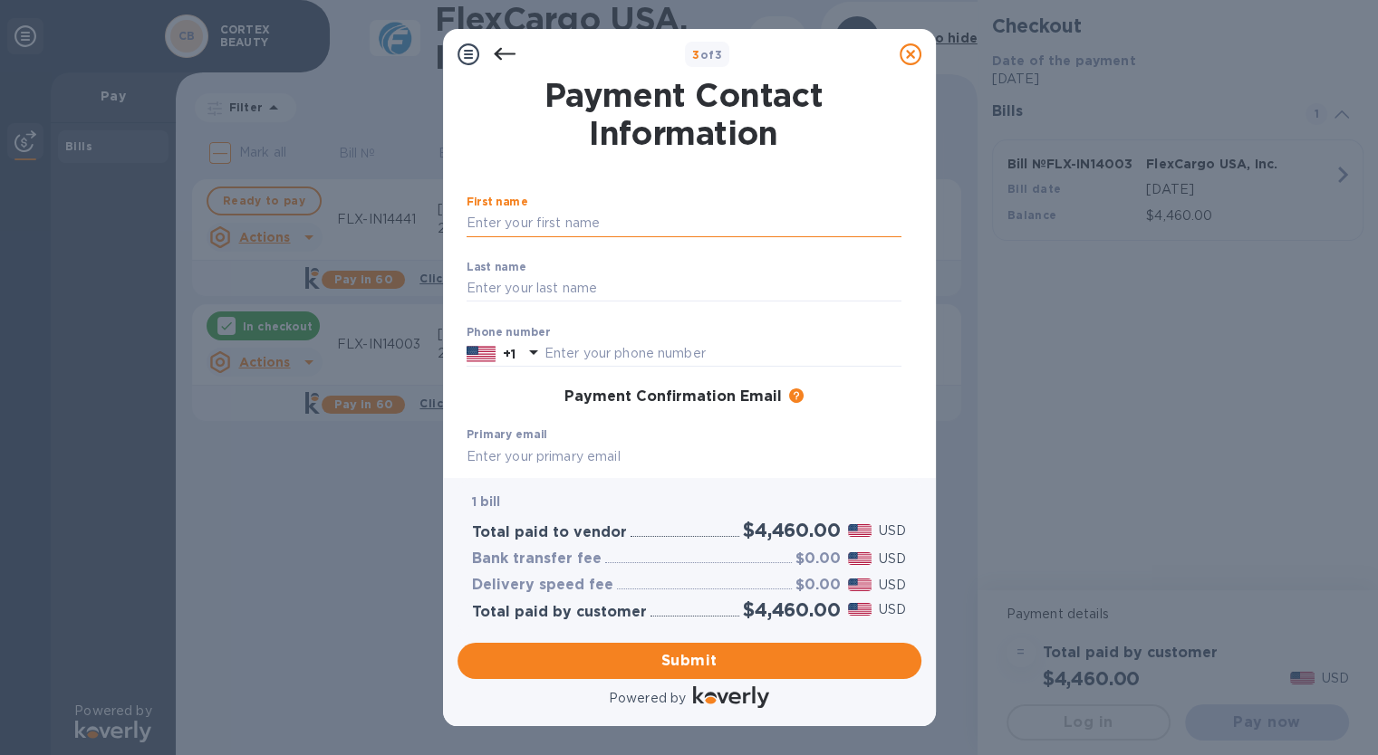
click at [516, 223] on input "text" at bounding box center [683, 223] width 435 height 27
type input "Patricia"
click at [501, 283] on input "text" at bounding box center [683, 288] width 435 height 27
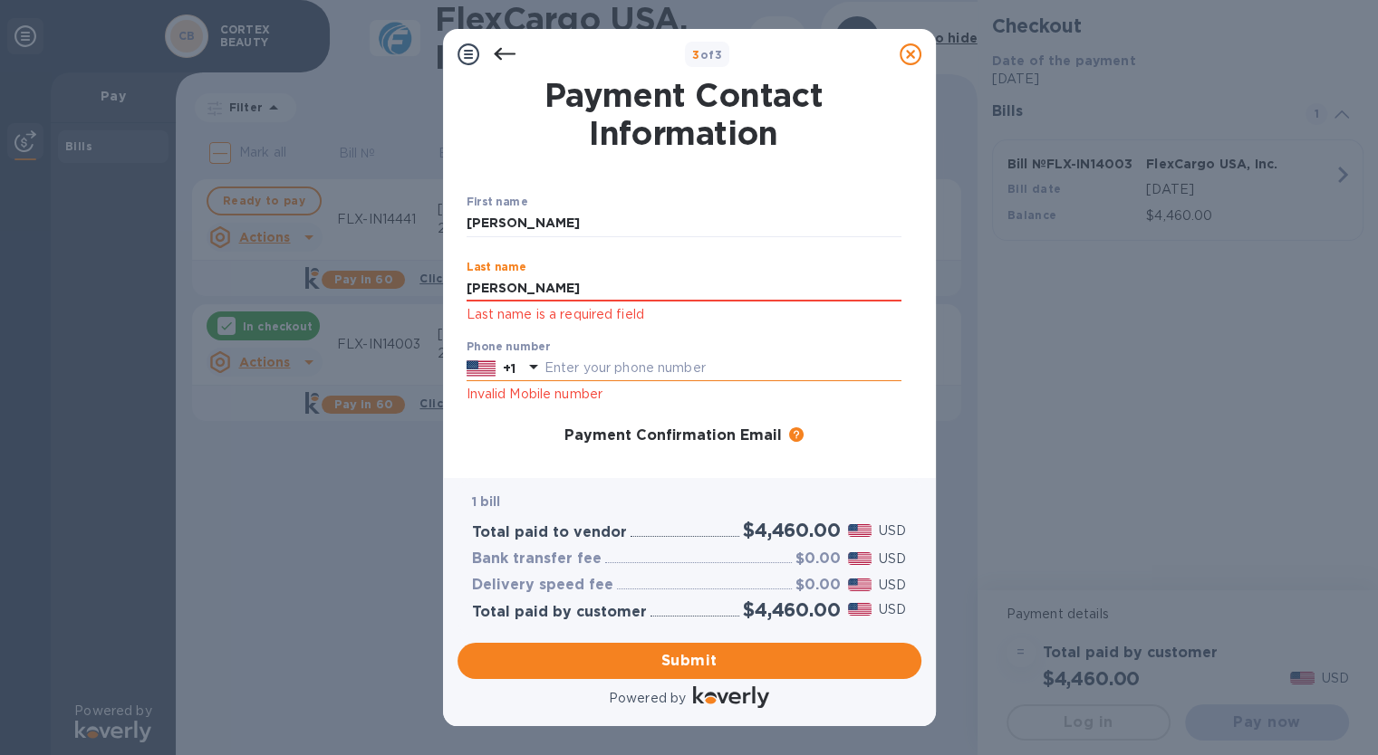
type input "Wells"
click at [560, 367] on div "Phone number +1 Invalid Mobile number" at bounding box center [683, 373] width 435 height 65
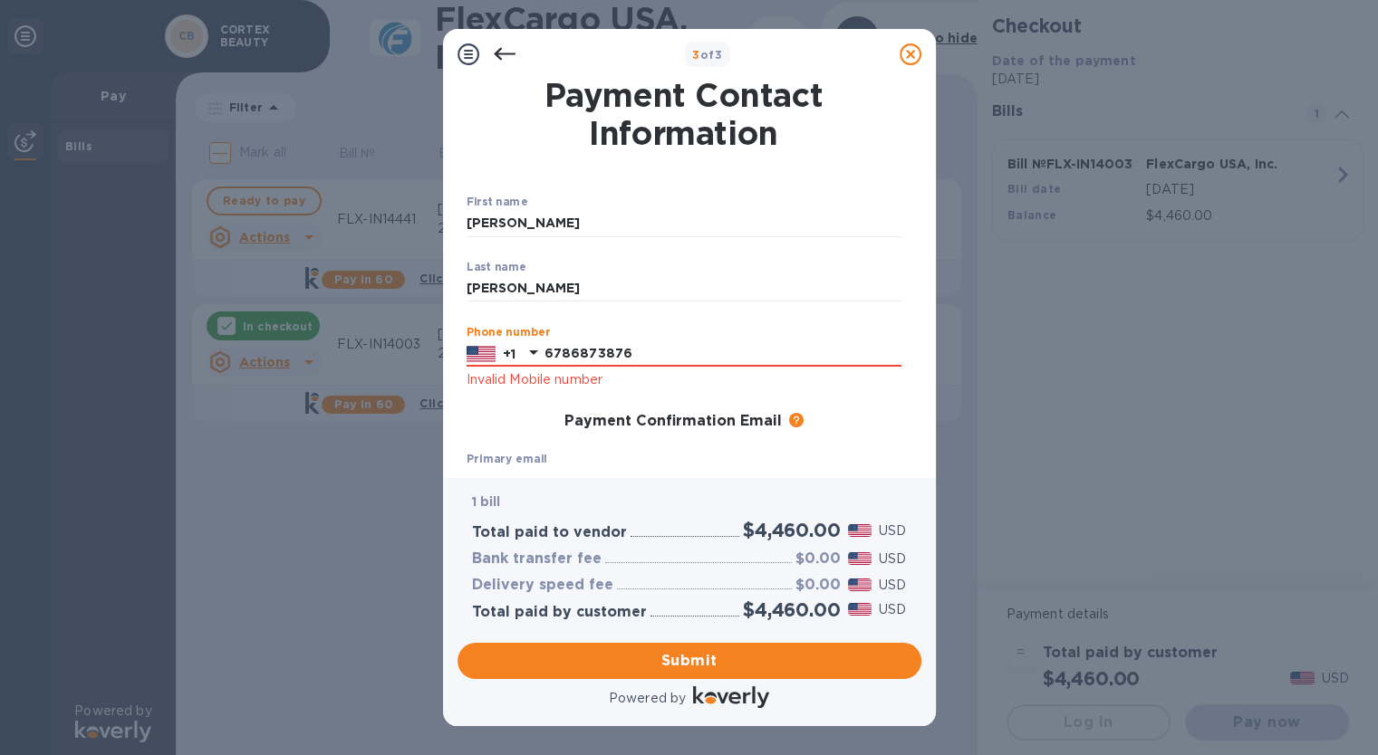
type input "6786873876"
click at [541, 410] on div "Payment Confirmation Email The added email addresses will be used to send the p…" at bounding box center [683, 422] width 449 height 33
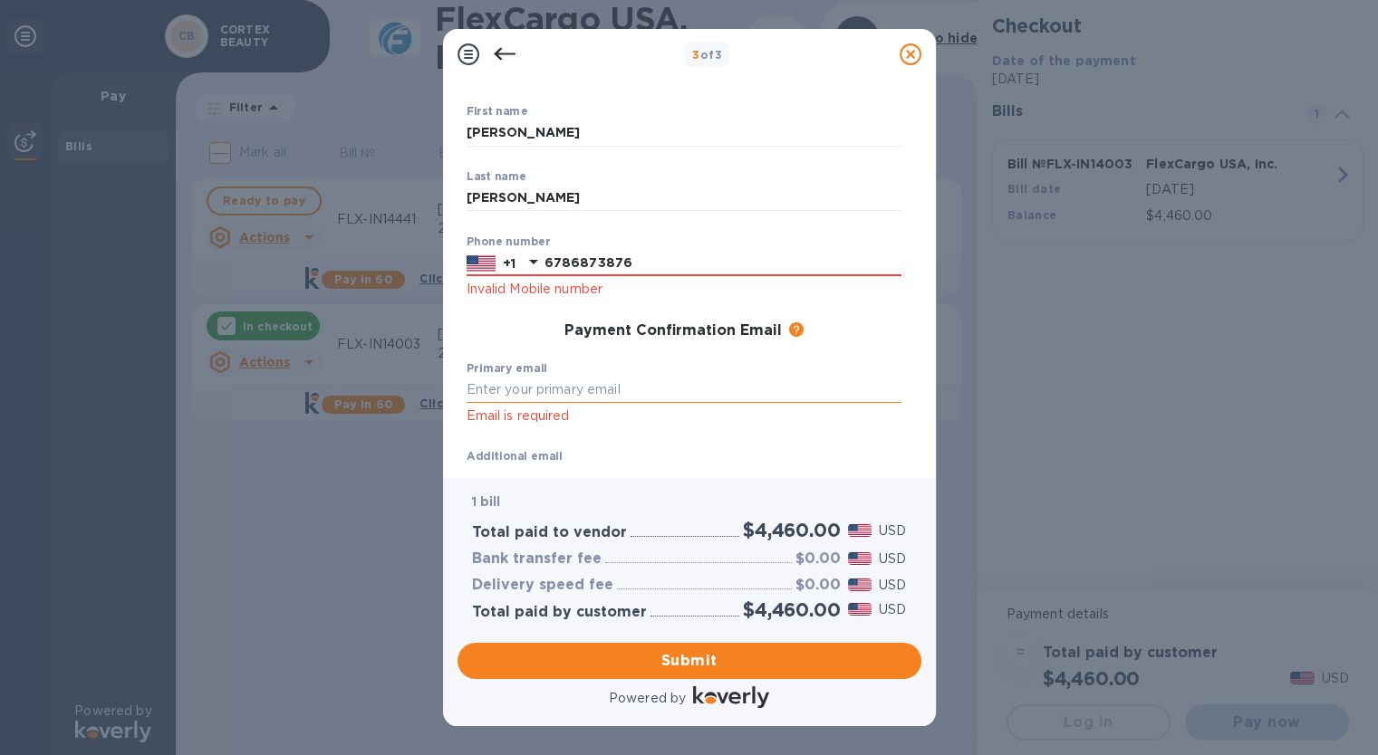
click at [481, 382] on input "text" at bounding box center [683, 390] width 435 height 27
type input "trish@cortexbeauty.com"
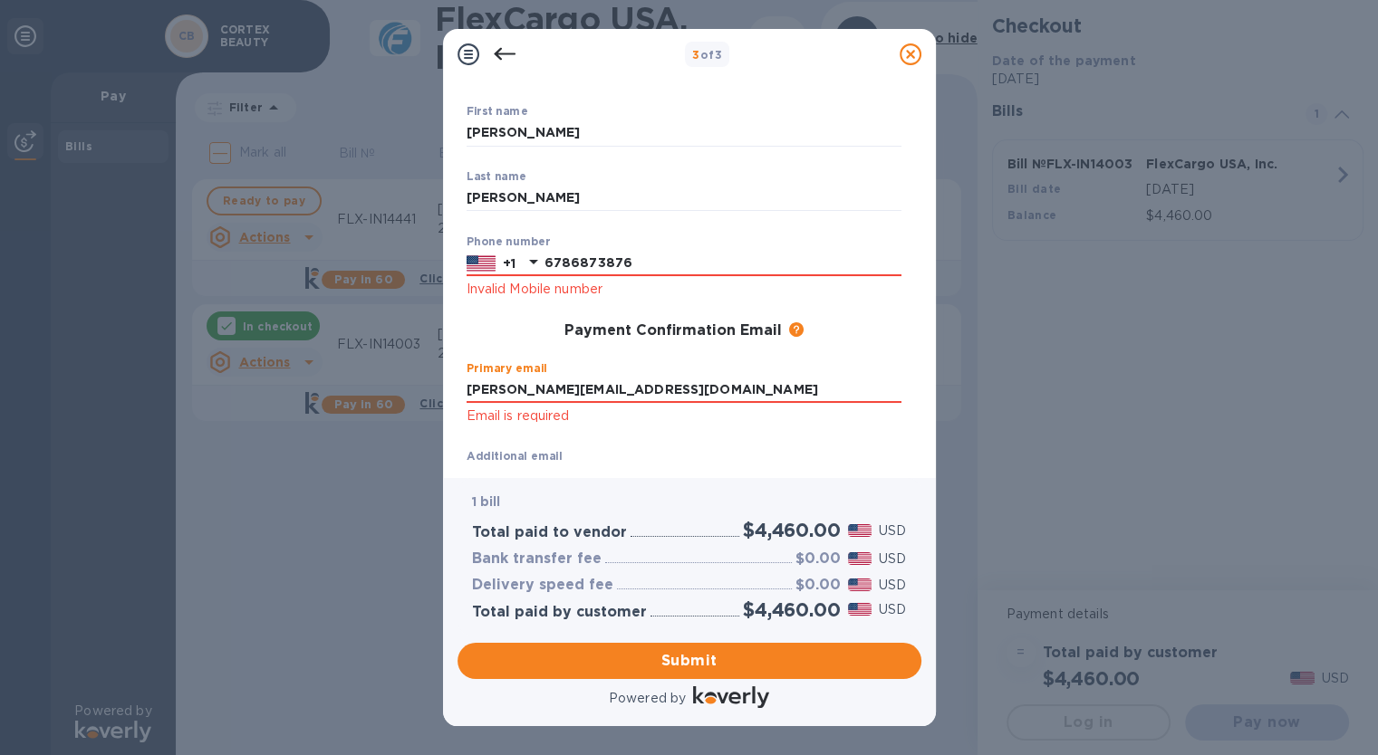
scroll to position [226, 0]
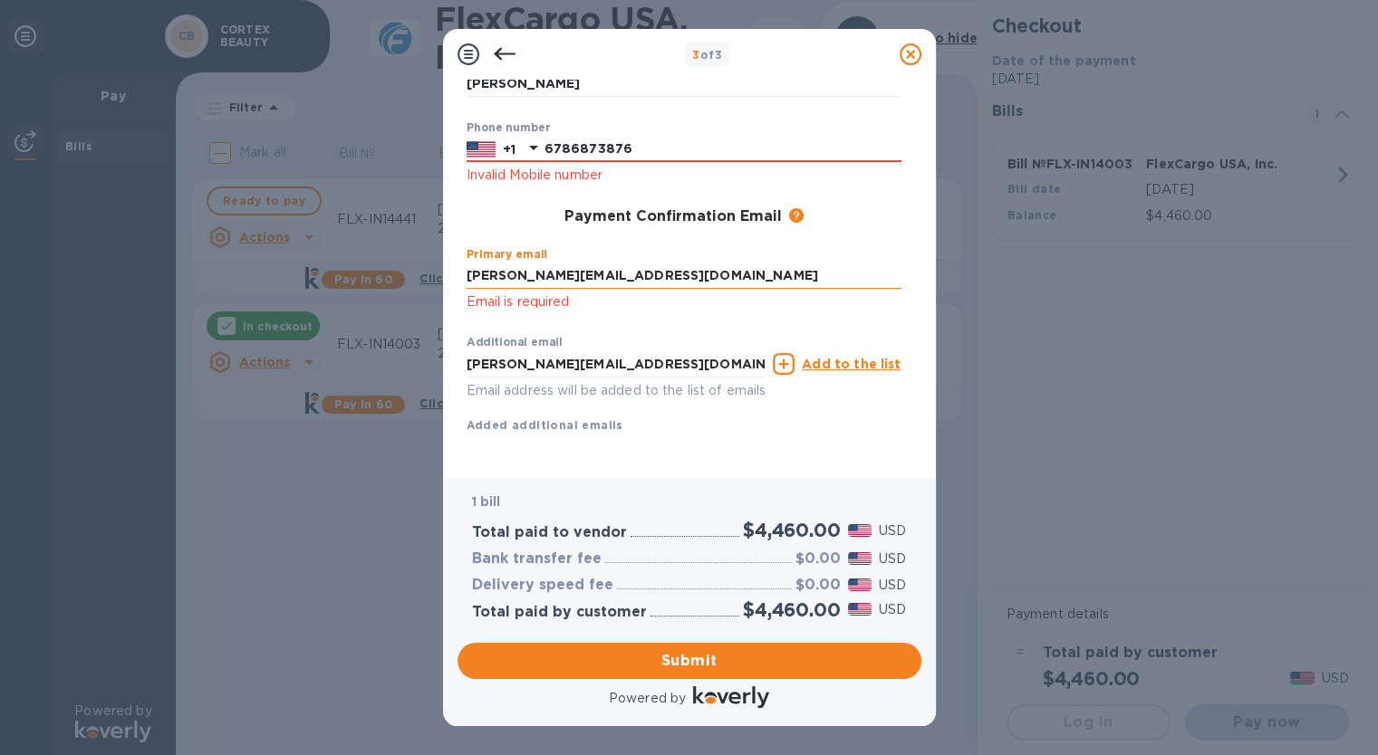
drag, startPoint x: 625, startPoint y: 248, endPoint x: 607, endPoint y: 251, distance: 18.3
click at [607, 263] on input "trish@cortexbeauty.com" at bounding box center [683, 276] width 435 height 27
click at [591, 263] on input "trish@cortexbeauty.com" at bounding box center [683, 276] width 435 height 27
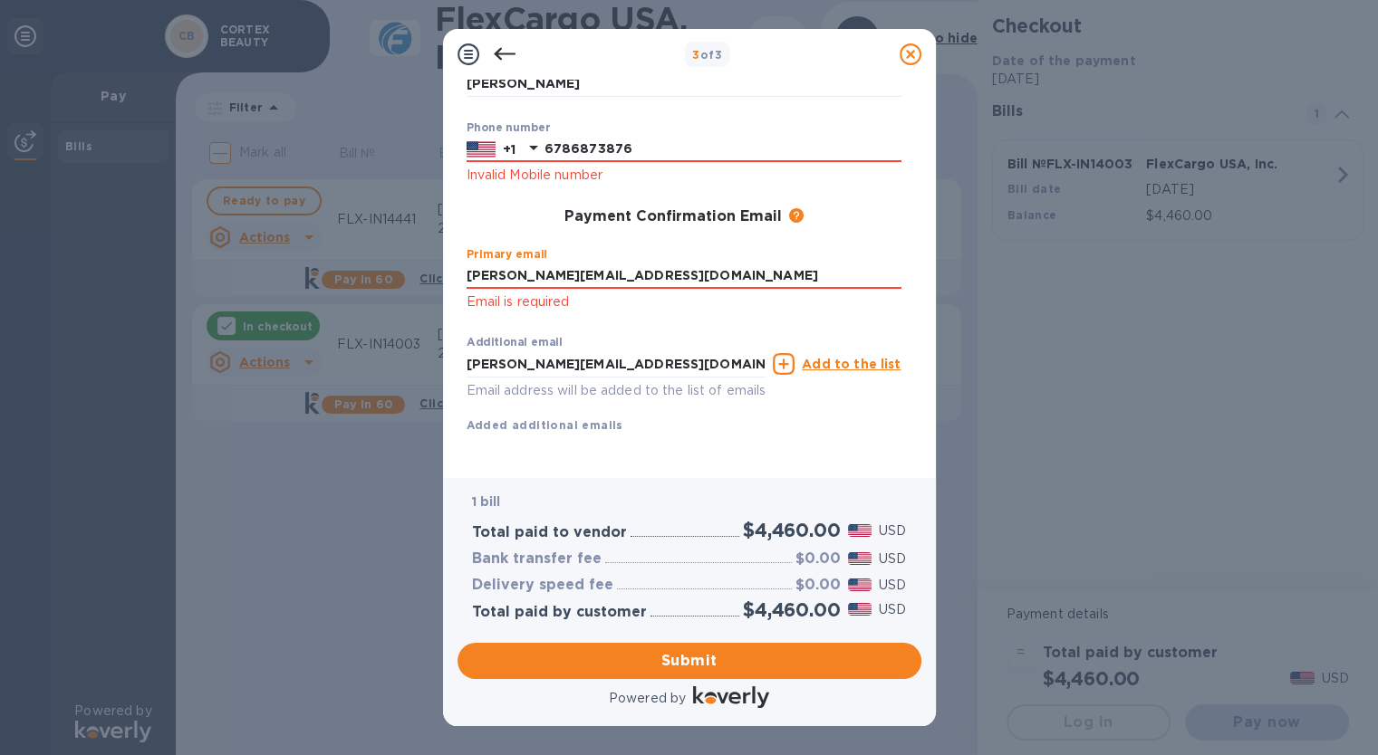
drag, startPoint x: 624, startPoint y: 252, endPoint x: 465, endPoint y: 252, distance: 159.4
click at [465, 252] on div "First name Patricia ​ Last name Wells ​ Phone number +1 6786873876 Invalid Mobi…" at bounding box center [684, 198] width 442 height 480
type input "trishietrish@hotmail.com"
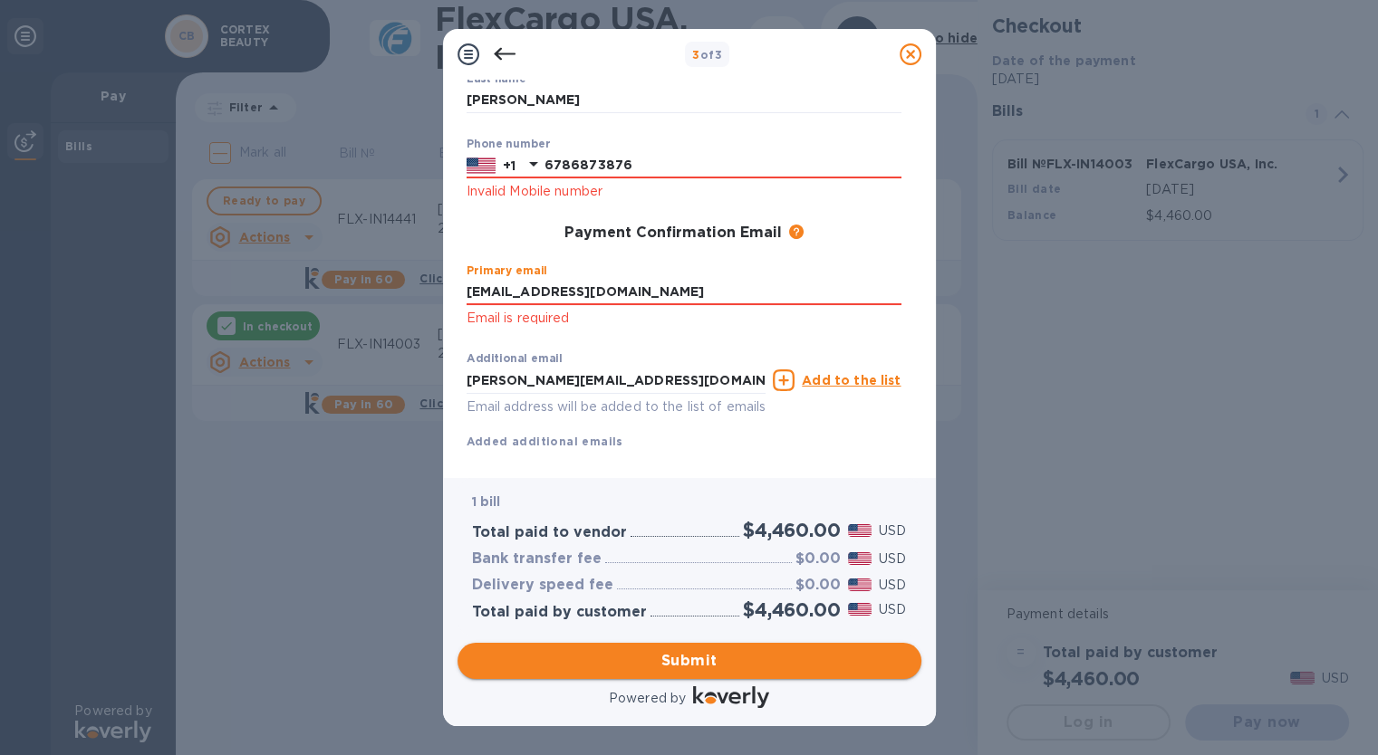
click at [692, 658] on span "Submit" at bounding box center [689, 661] width 435 height 22
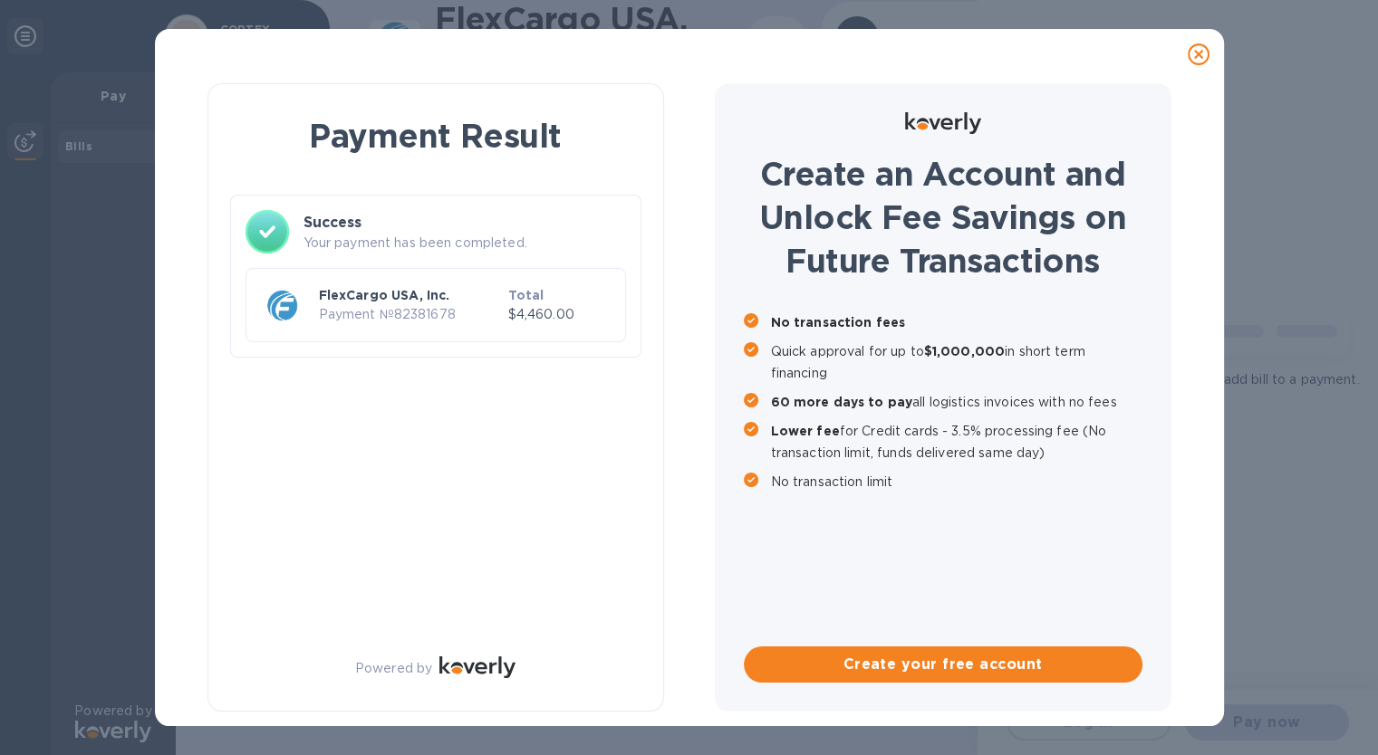
scroll to position [0, 0]
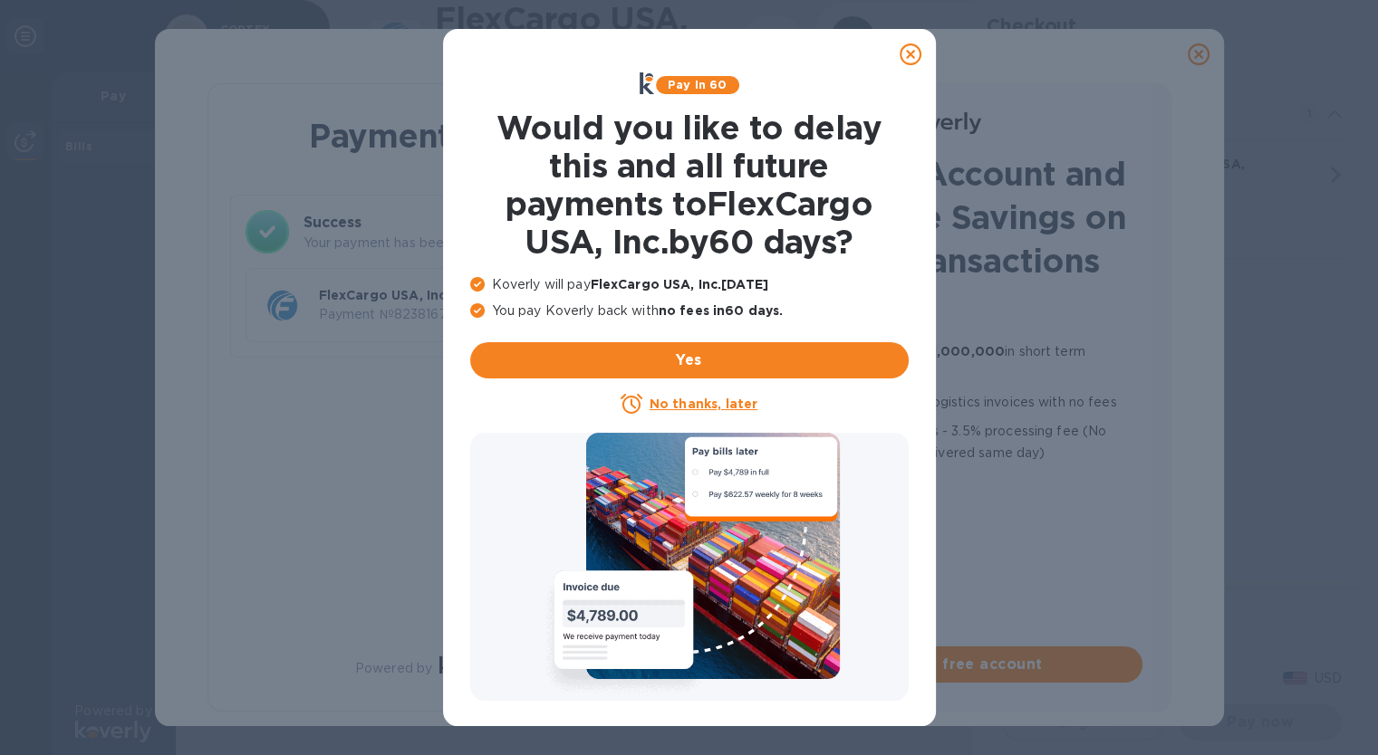
click at [907, 55] on icon at bounding box center [910, 54] width 22 height 22
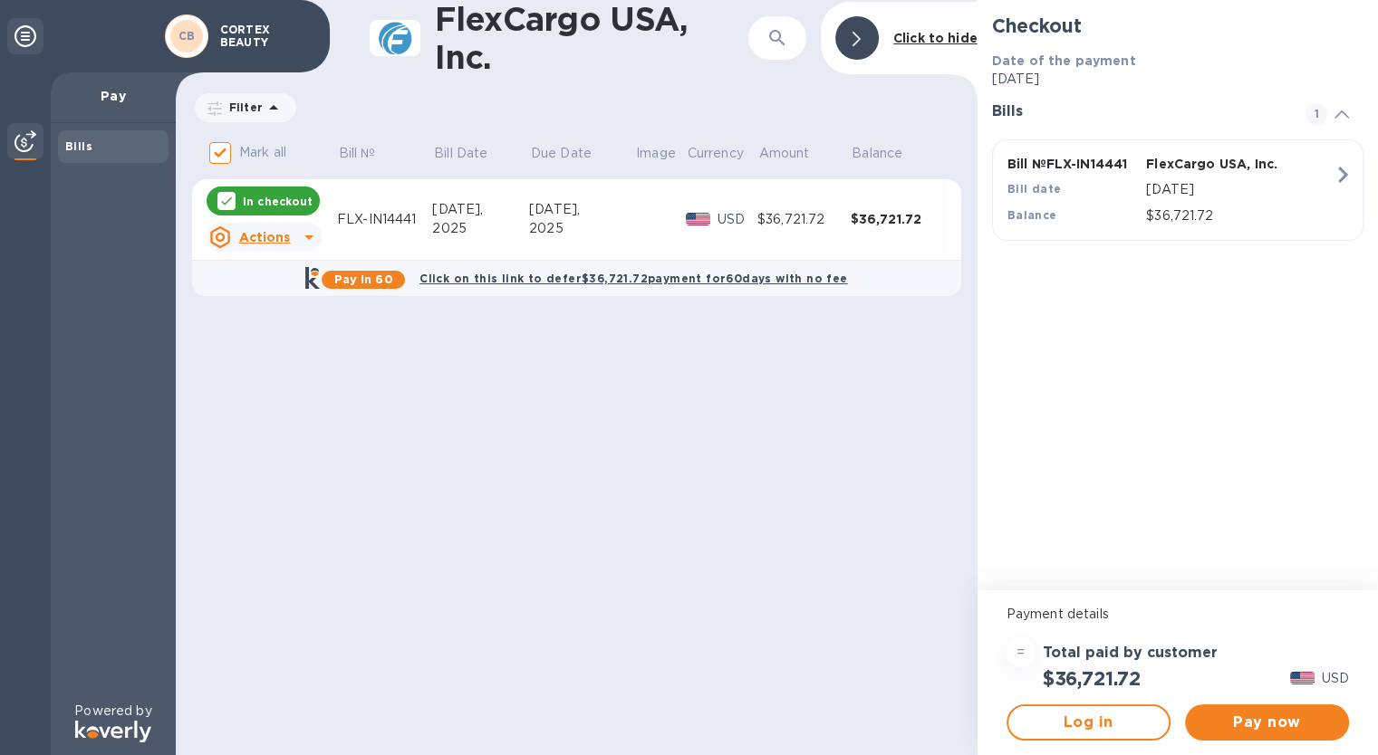
click at [247, 237] on u "Actions" at bounding box center [264, 237] width 52 height 14
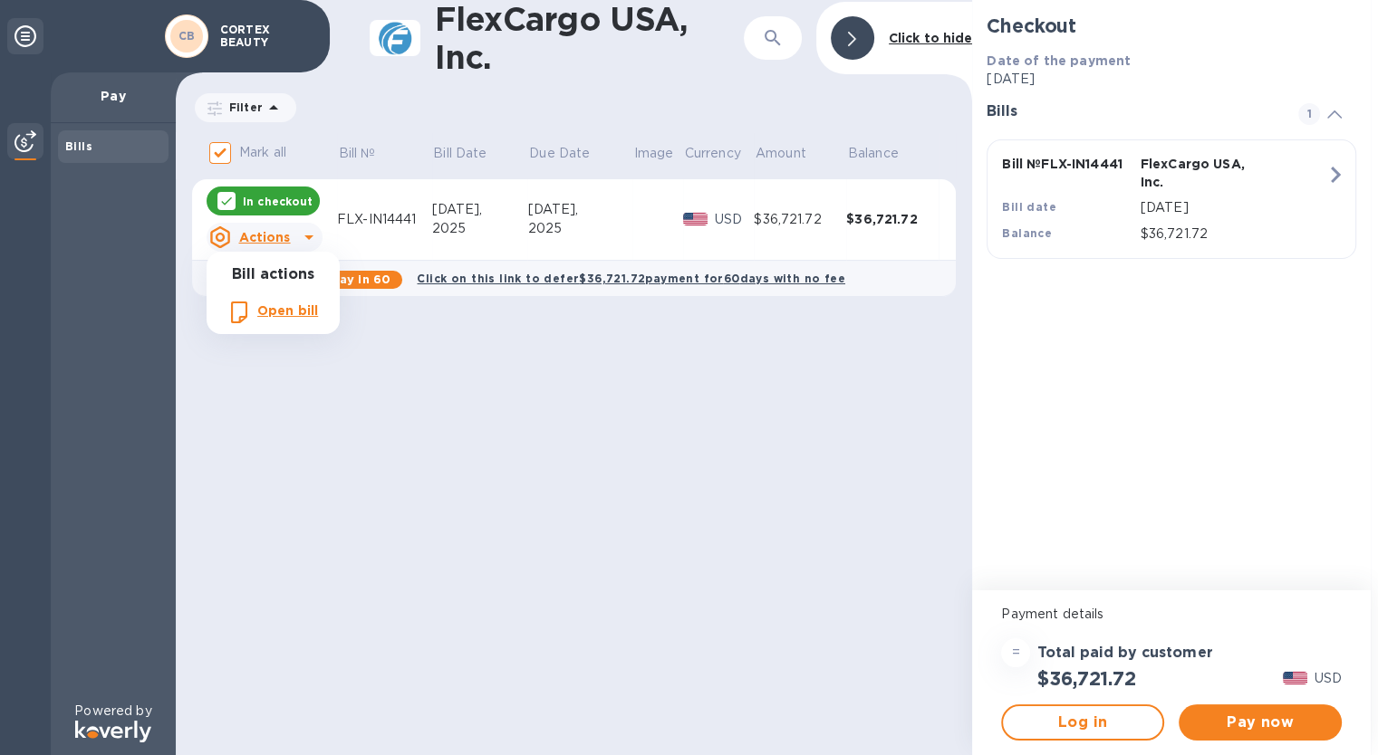
click at [348, 427] on div at bounding box center [689, 377] width 1378 height 755
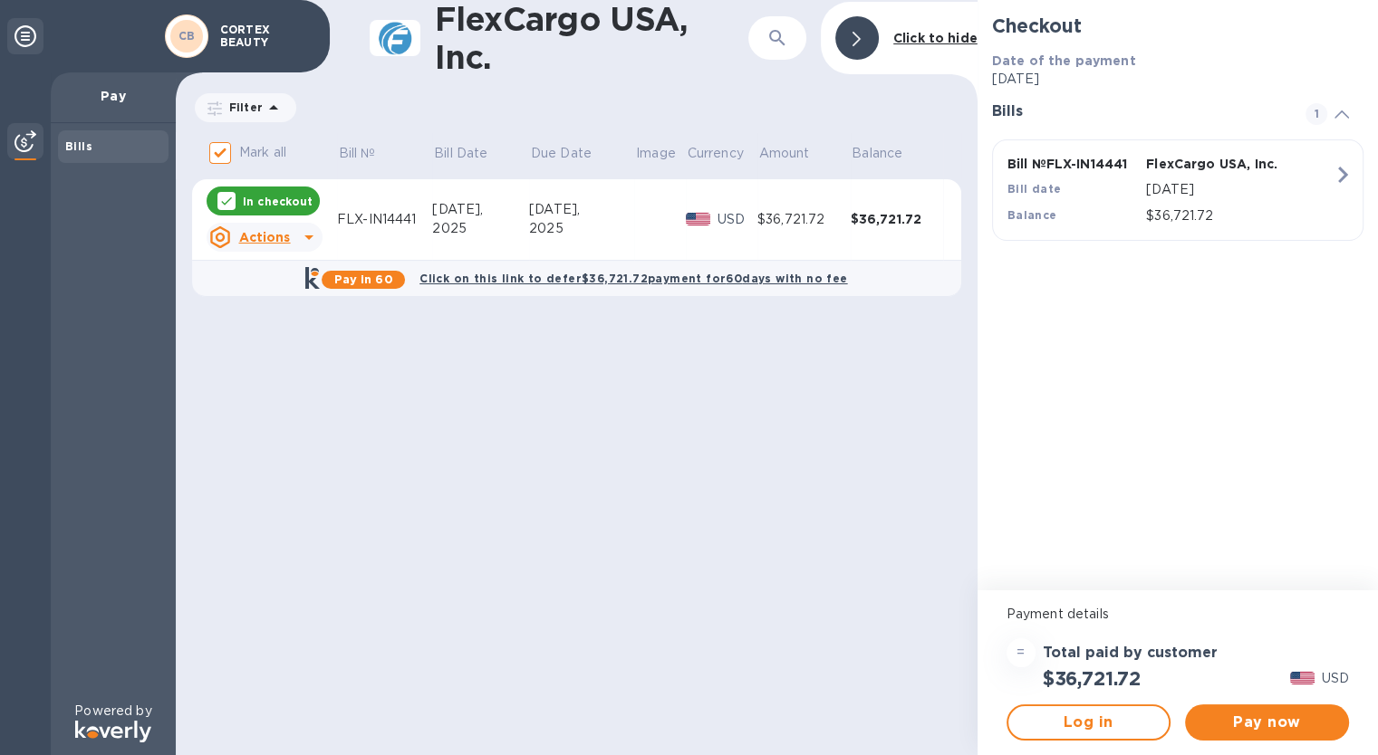
click at [219, 206] on icon at bounding box center [226, 201] width 14 height 14
checkbox input "false"
